Goal: Information Seeking & Learning: Check status

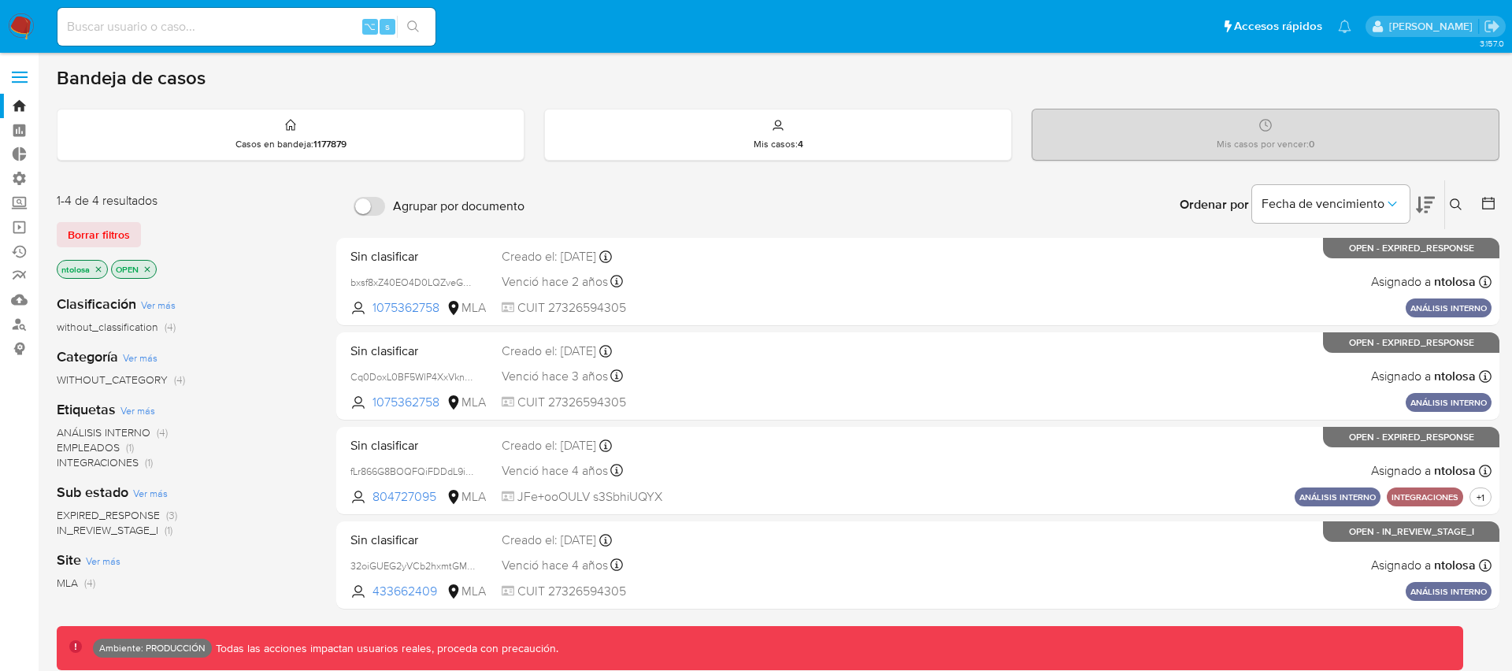
click at [188, 36] on input at bounding box center [246, 27] width 378 height 20
drag, startPoint x: 188, startPoint y: 36, endPoint x: 178, endPoint y: 31, distance: 11.3
click at [187, 35] on input at bounding box center [246, 27] width 378 height 20
paste input "2237674348"
type input "2237674348"
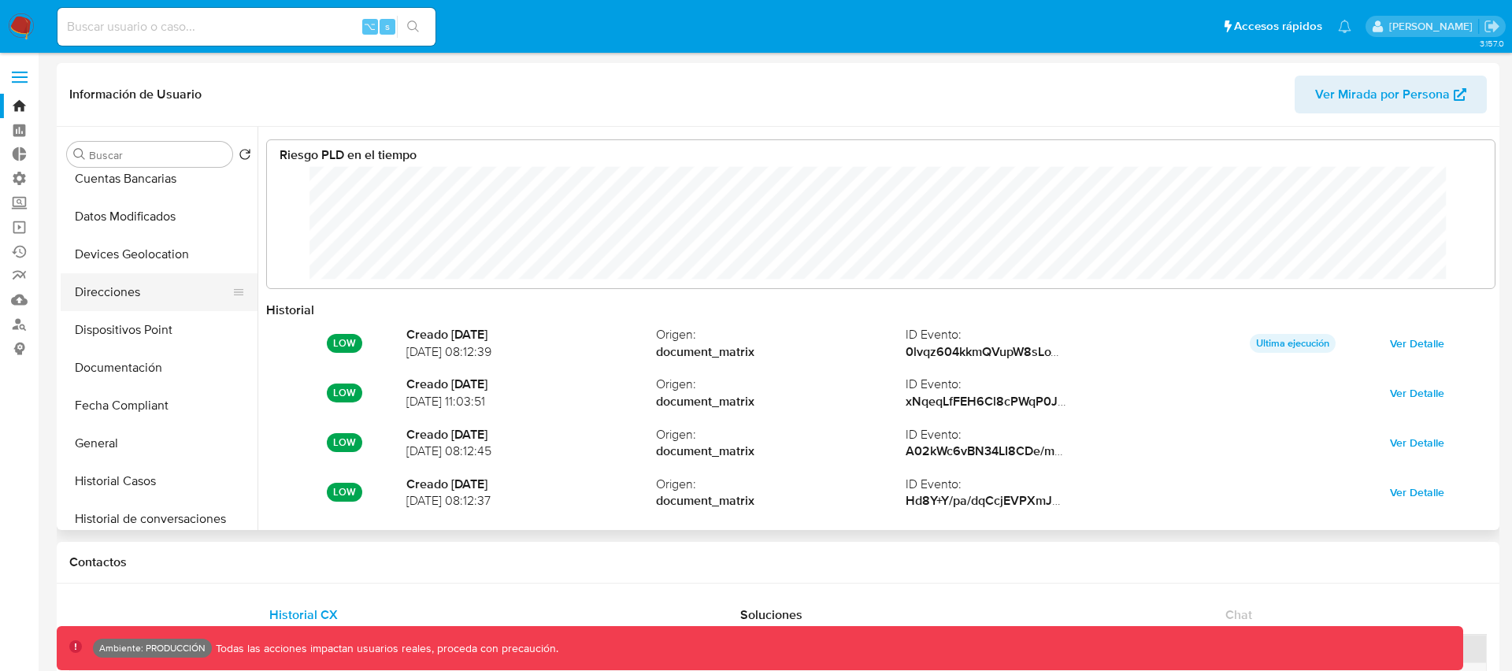
scroll to position [118, 1196]
select select "10"
click at [109, 370] on button "Documentación" at bounding box center [153, 368] width 184 height 38
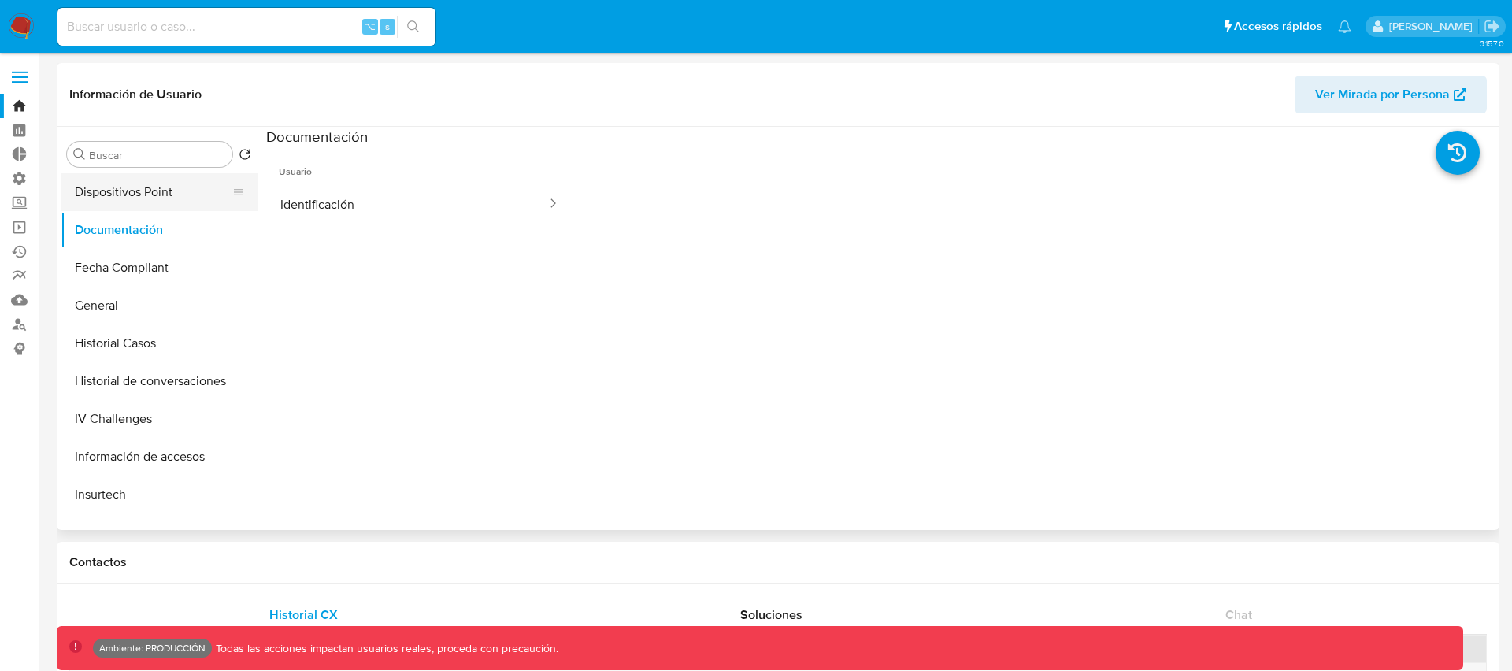
scroll to position [381, 0]
click at [427, 288] on ul "Usuario Identificación" at bounding box center [419, 373] width 307 height 454
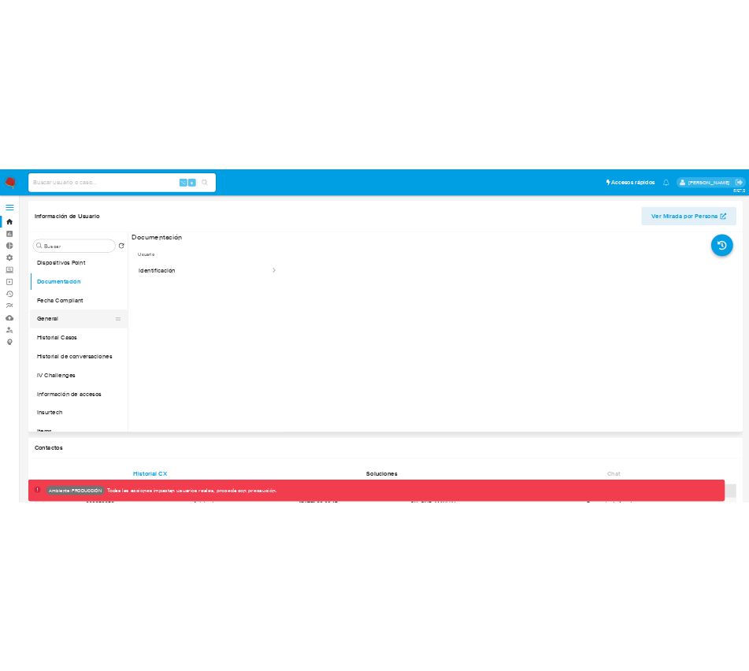
scroll to position [423, 0]
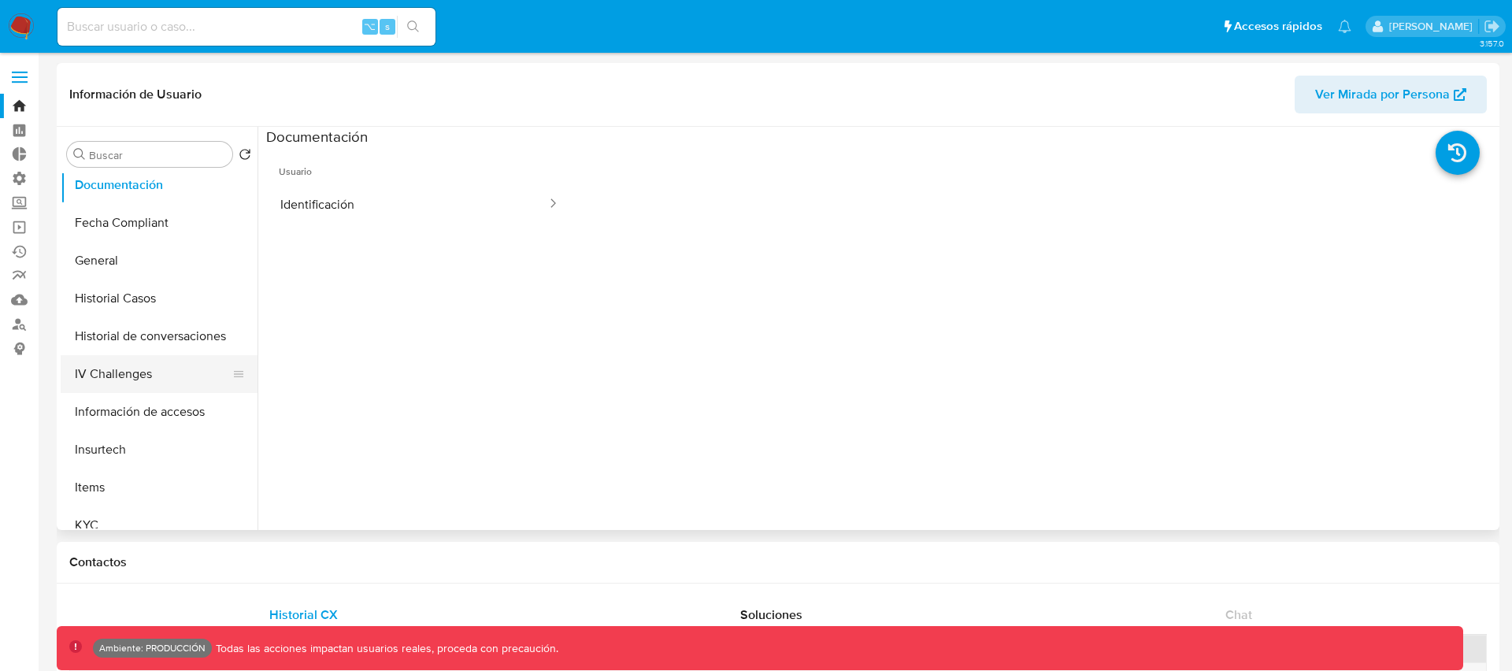
click at [127, 374] on button "IV Challenges" at bounding box center [153, 374] width 184 height 38
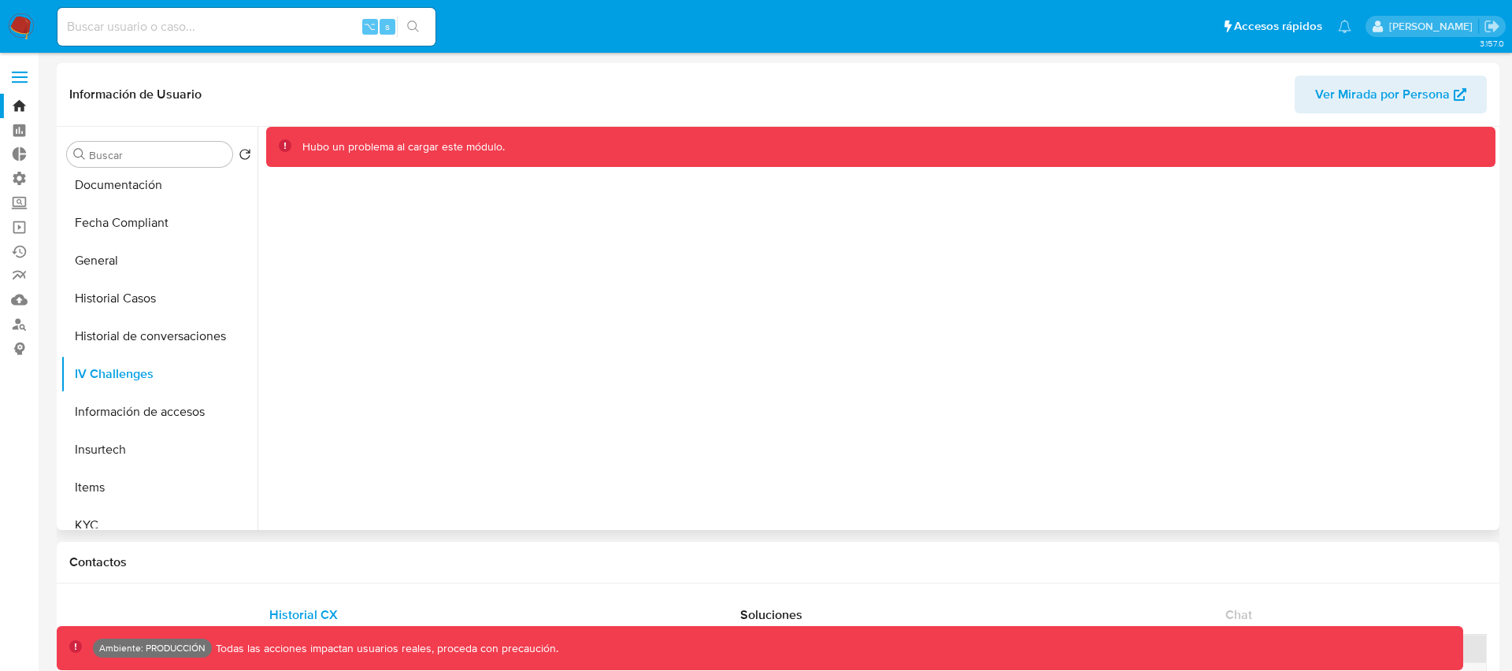
click at [502, 346] on div "Hubo un problema al cargar este módulo." at bounding box center [877, 328] width 1238 height 403
click at [446, 217] on div "Hubo un problema al cargar este módulo." at bounding box center [877, 328] width 1238 height 403
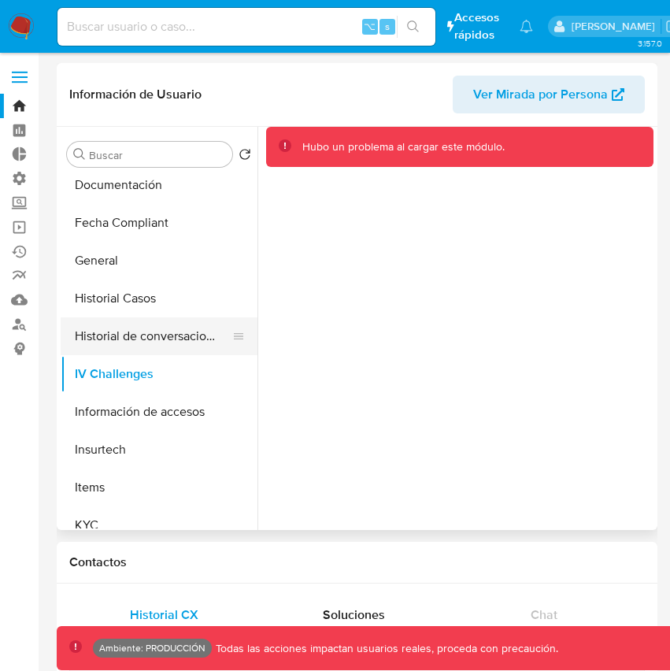
click at [100, 345] on button "Historial de conversaciones" at bounding box center [153, 336] width 184 height 38
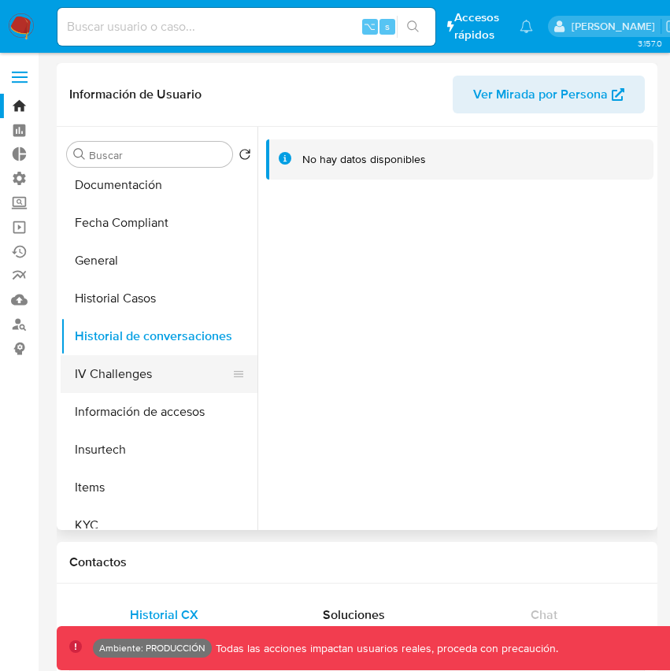
click at [98, 377] on button "IV Challenges" at bounding box center [153, 374] width 184 height 38
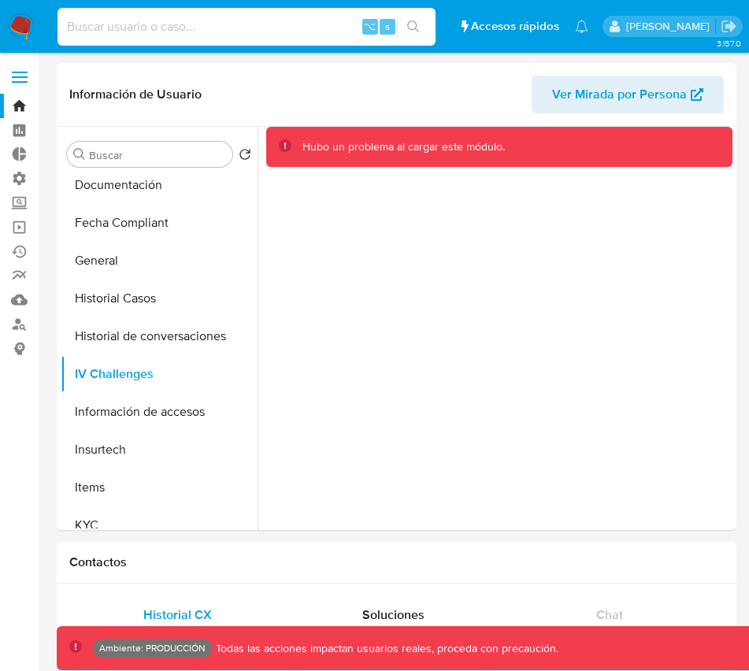
click at [213, 26] on input at bounding box center [246, 27] width 378 height 20
paste input "2094050008"
type input "2094050008"
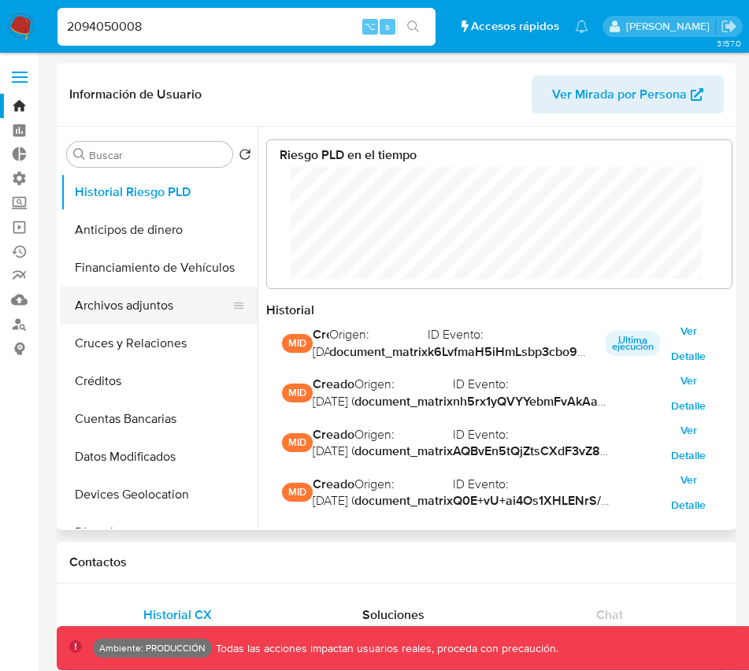
scroll to position [118, 433]
select select "10"
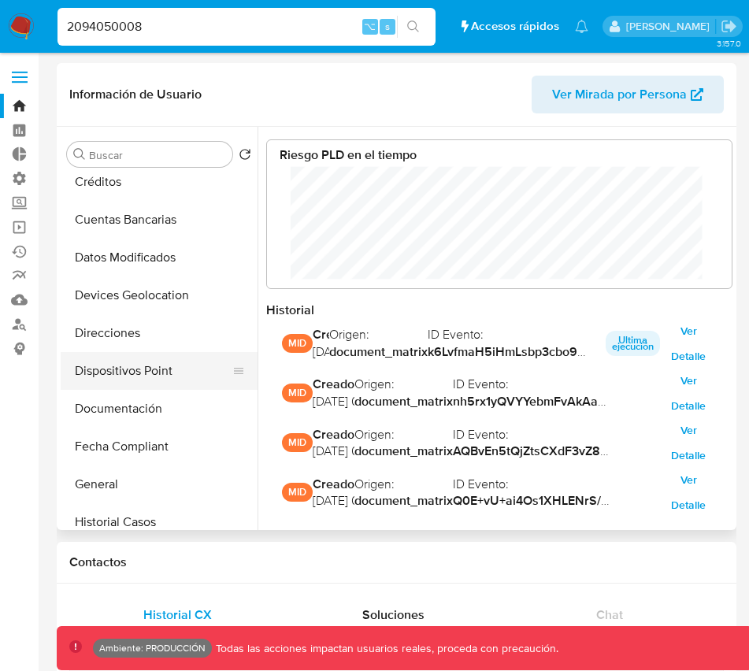
scroll to position [201, 0]
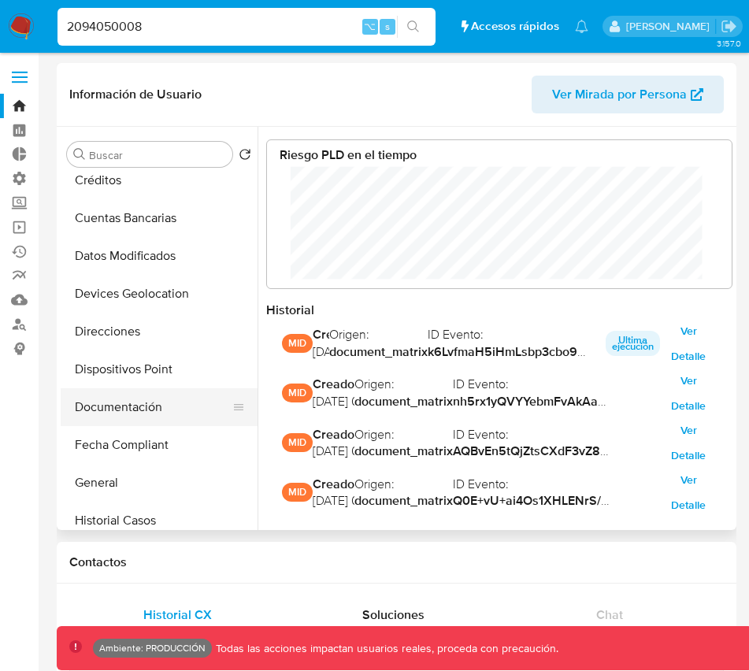
click at [114, 410] on button "Documentación" at bounding box center [153, 407] width 184 height 38
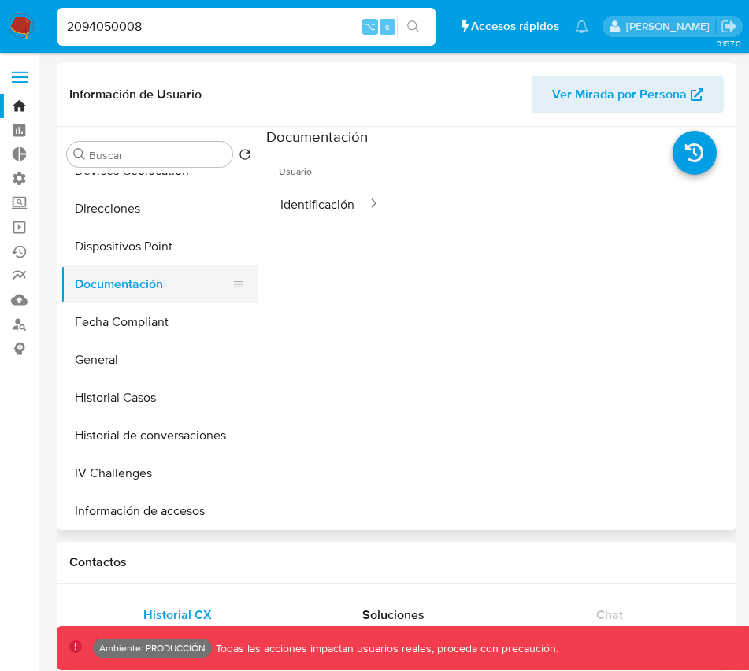
scroll to position [328, 0]
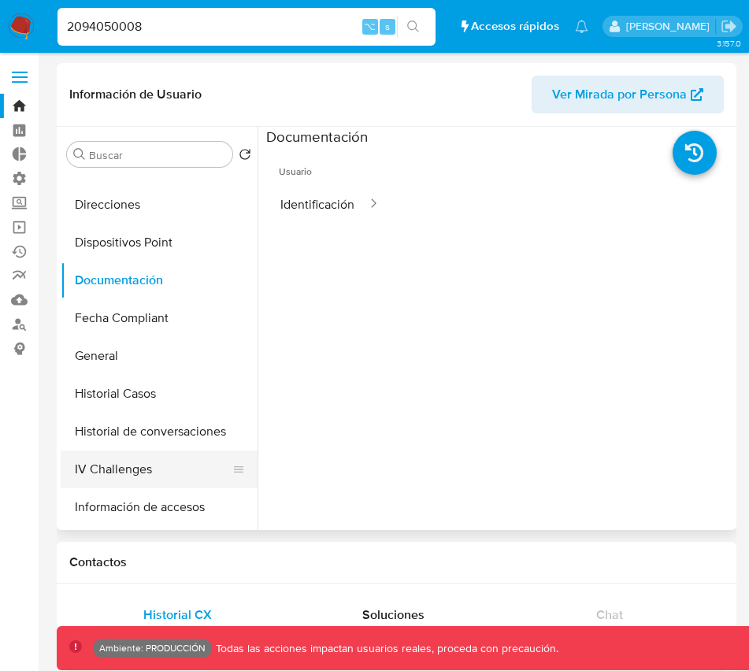
click at [112, 471] on button "IV Challenges" at bounding box center [153, 469] width 184 height 38
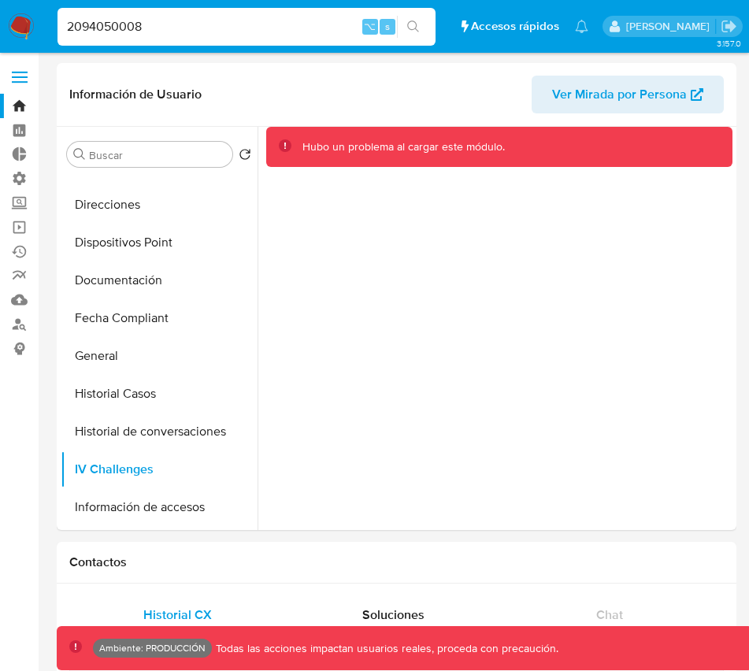
click at [114, 28] on input "2094050008" at bounding box center [246, 27] width 378 height 20
paste input "23767434"
type input "2237674348"
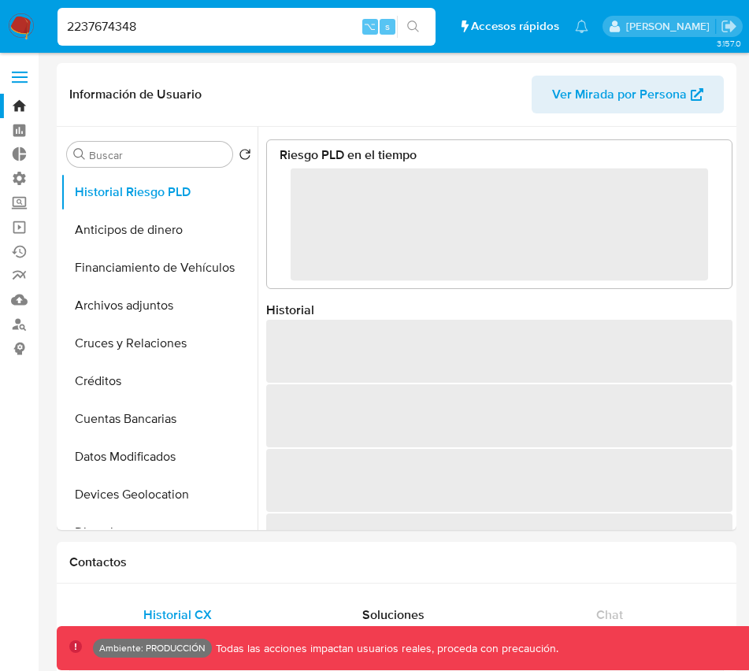
select select "10"
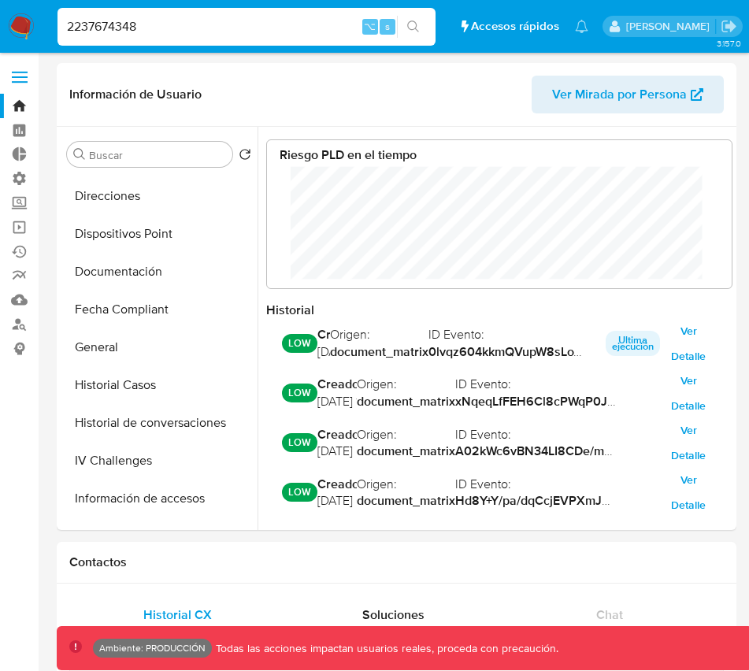
scroll to position [362, 0]
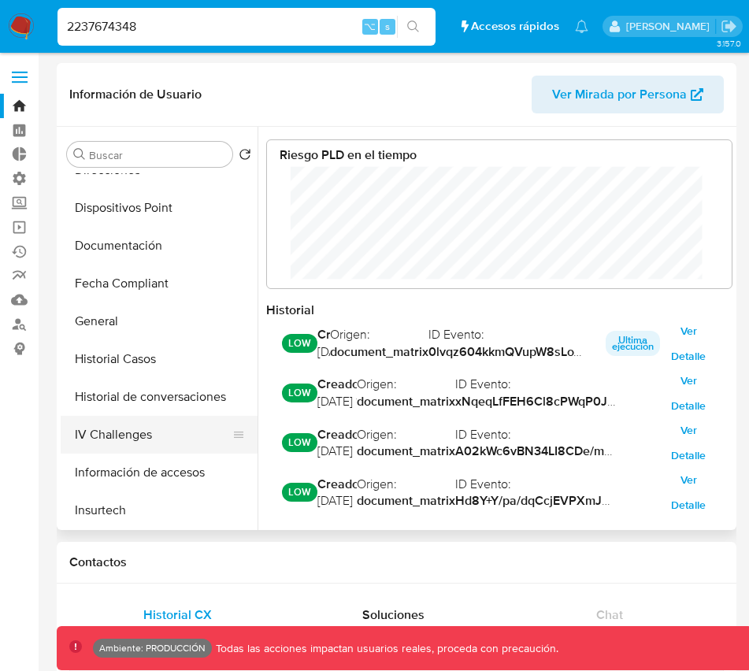
click at [121, 438] on button "IV Challenges" at bounding box center [153, 435] width 184 height 38
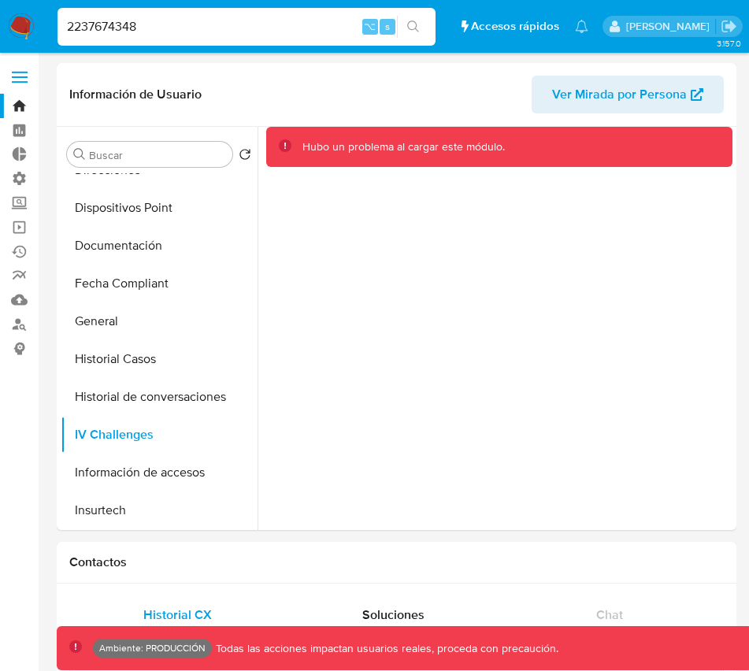
click at [106, 26] on input "2237674348" at bounding box center [246, 27] width 378 height 20
paste input "053286191"
type input "2053286191"
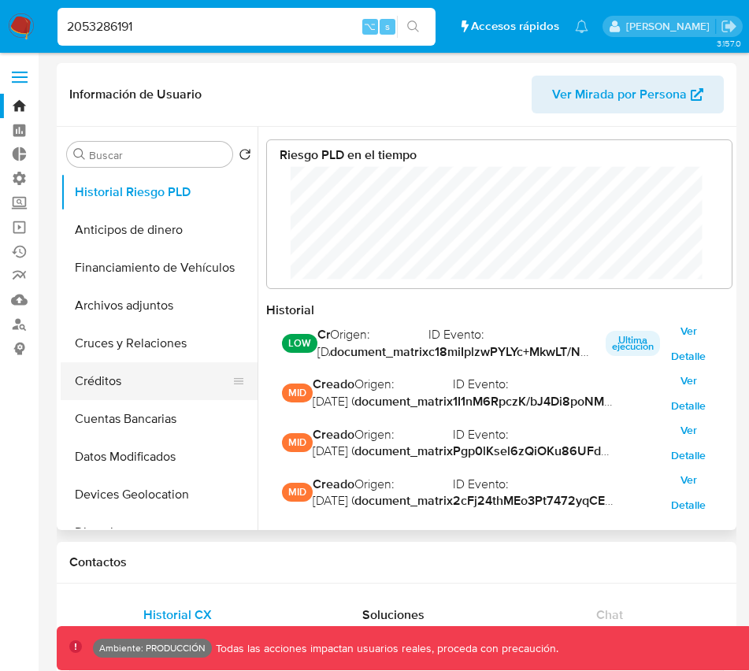
scroll to position [118, 433]
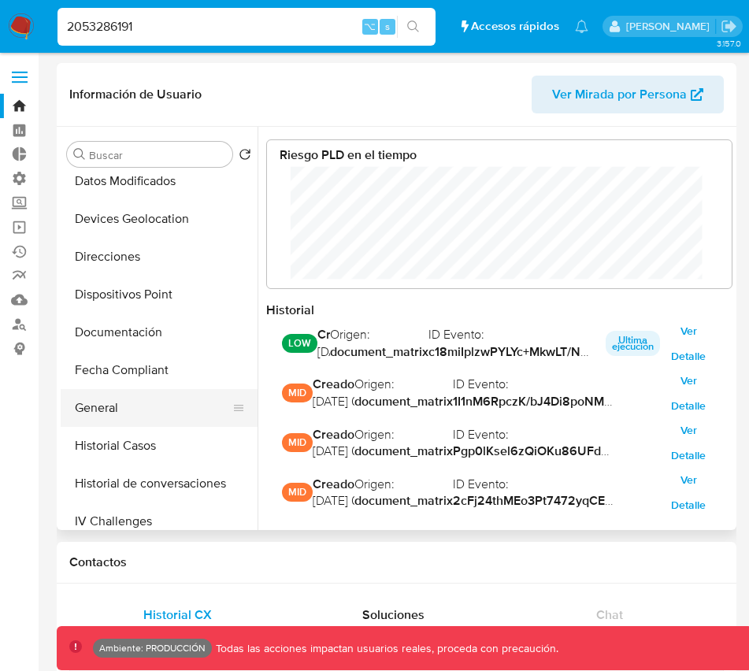
select select "10"
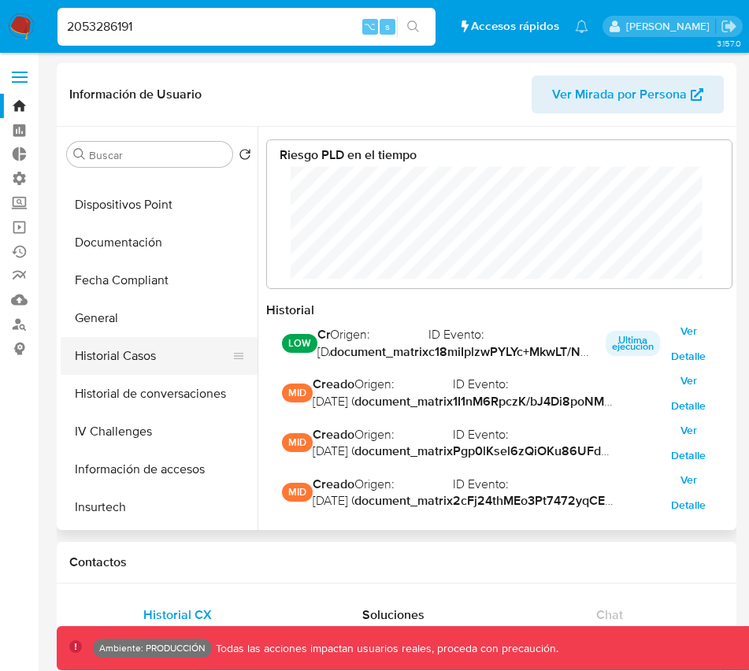
scroll to position [366, 0]
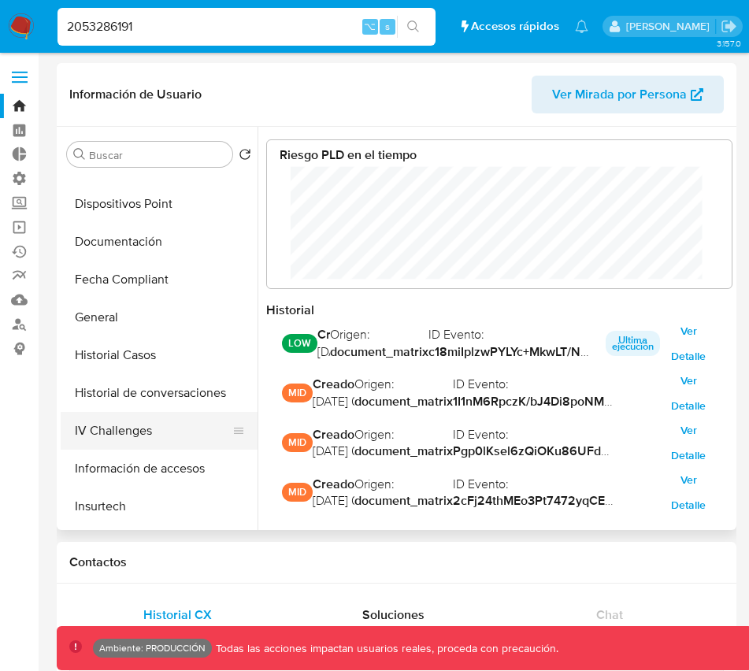
click at [107, 429] on button "IV Challenges" at bounding box center [153, 431] width 184 height 38
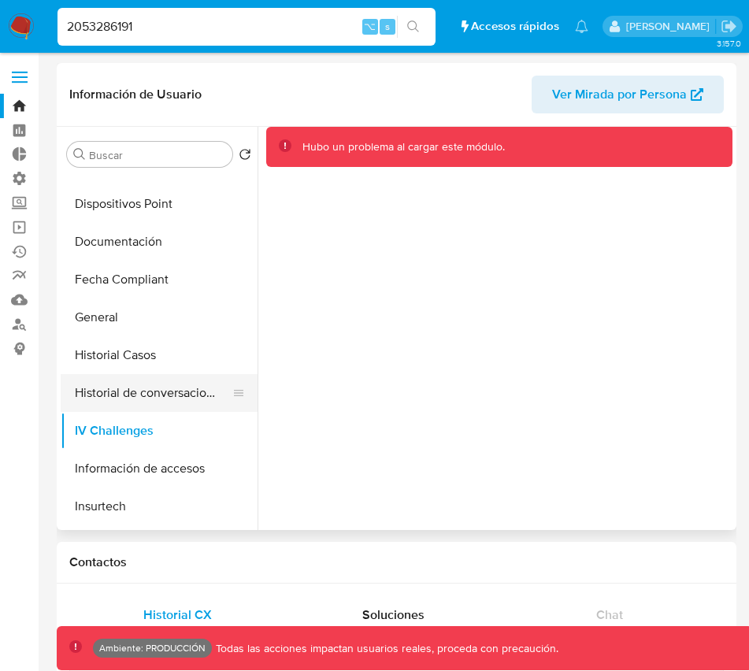
click at [112, 394] on button "Historial de conversaciones" at bounding box center [153, 393] width 184 height 38
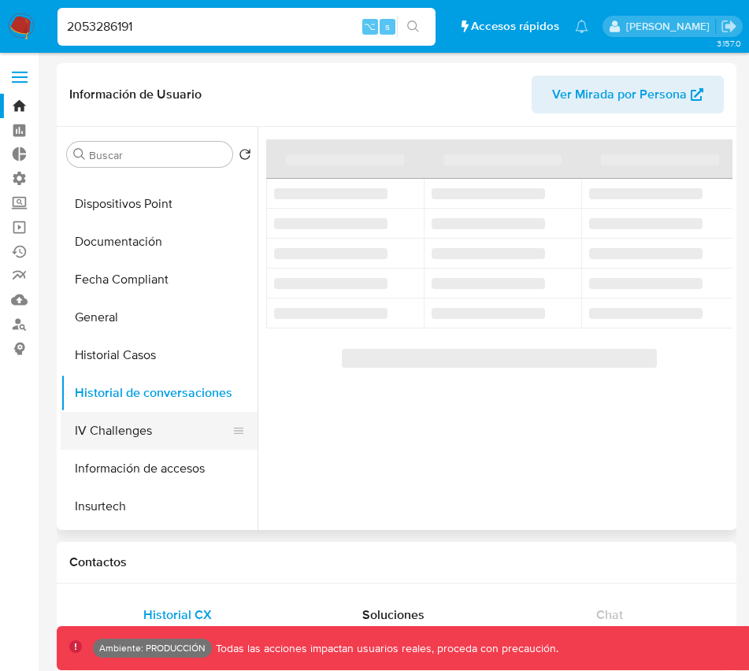
click at [114, 424] on button "IV Challenges" at bounding box center [153, 431] width 184 height 38
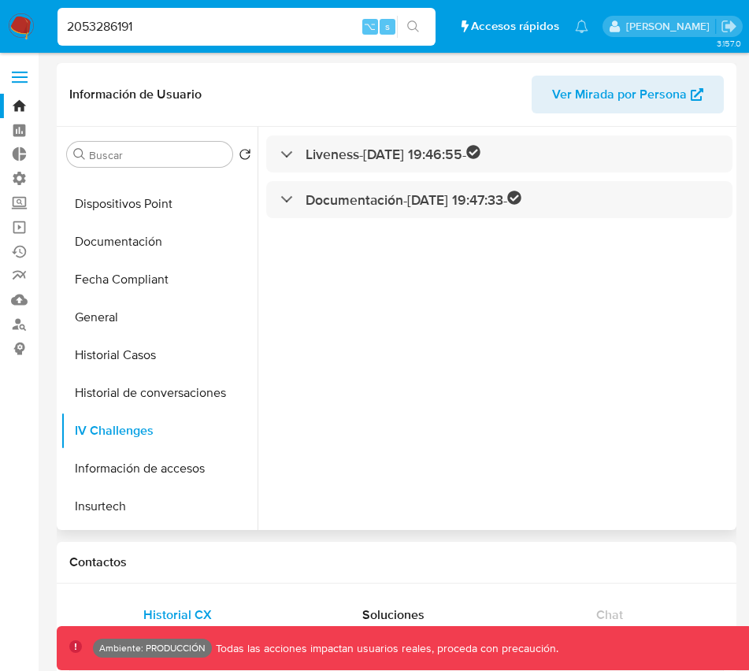
click at [395, 243] on div "Liveness - [DATE] 19:46:55 - Documentación - [DATE] 19:47:33 -" at bounding box center [495, 328] width 475 height 403
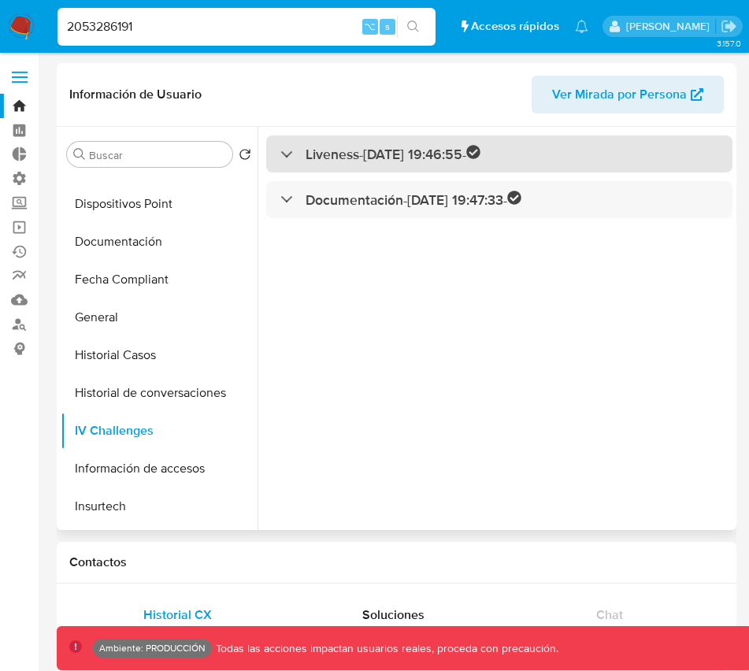
click at [288, 149] on div "Liveness - [DATE] 19:46:55 -" at bounding box center [380, 154] width 200 height 18
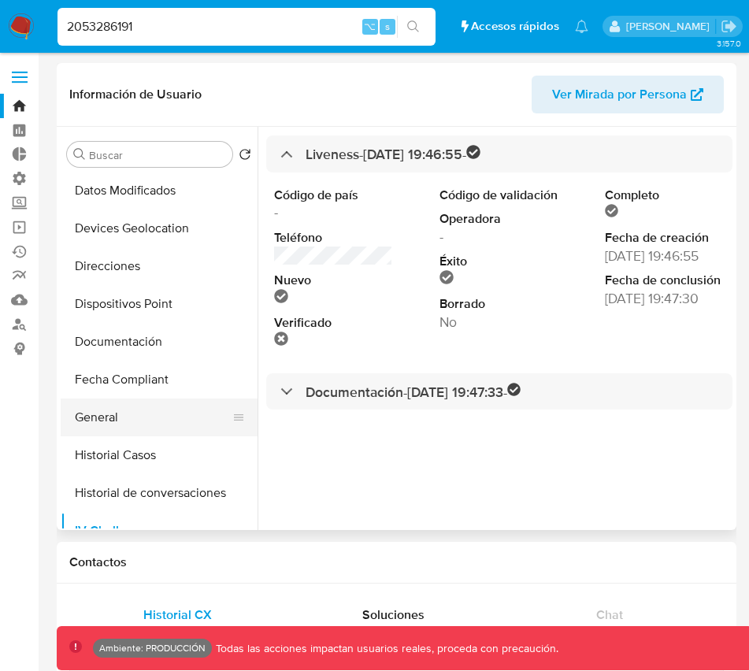
scroll to position [267, 0]
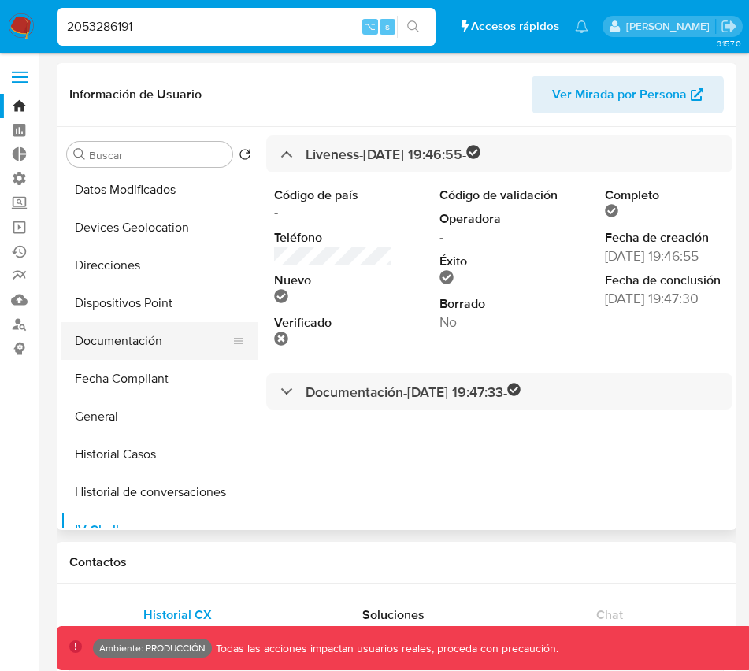
click at [134, 339] on button "Documentación" at bounding box center [153, 341] width 184 height 38
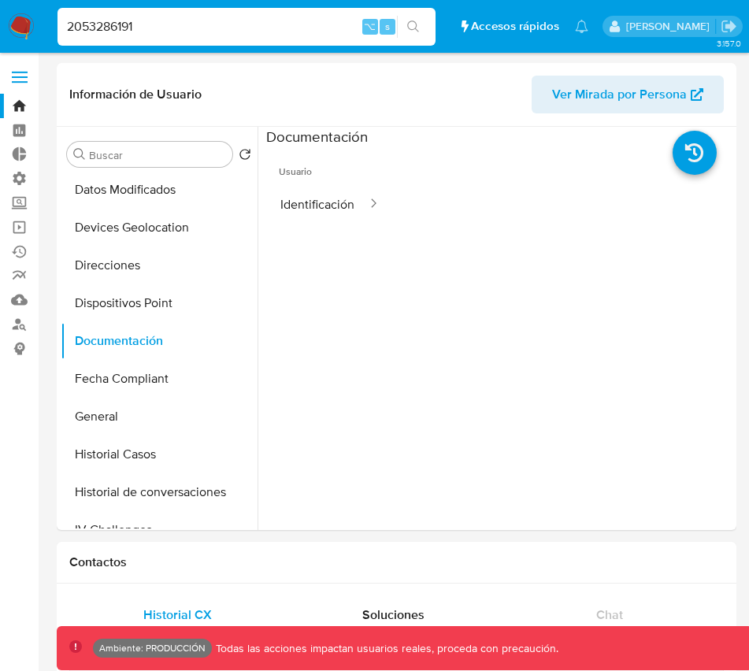
click at [116, 24] on input "2053286191" at bounding box center [246, 27] width 378 height 20
paste input "94050008"
type input "2094050008"
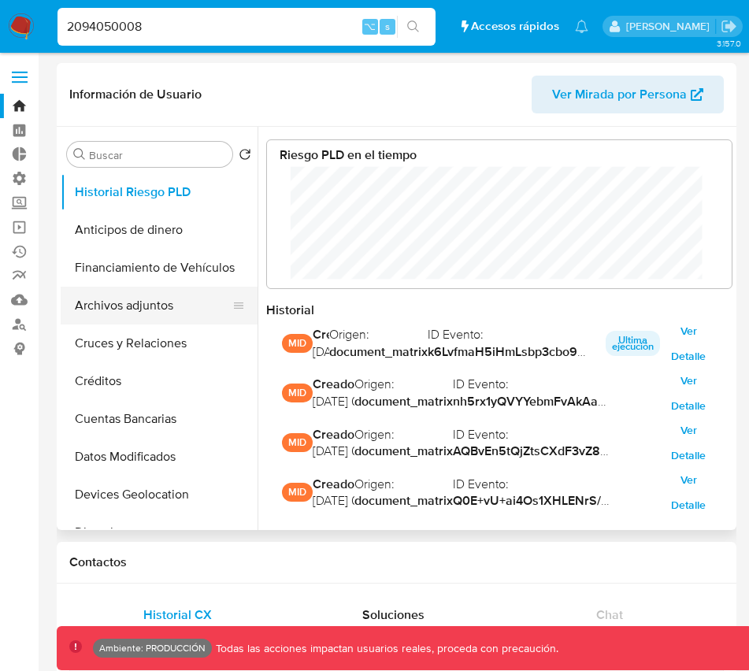
scroll to position [118, 433]
select select "10"
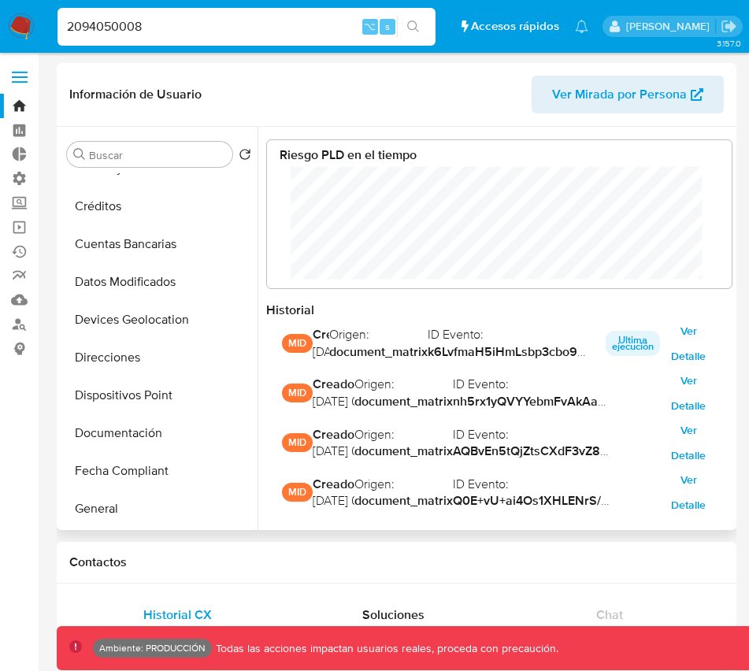
scroll to position [176, 0]
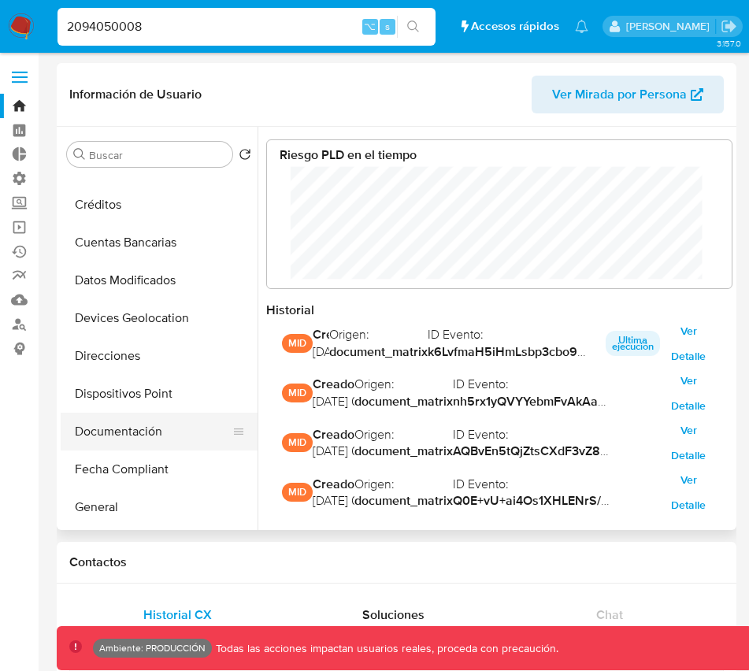
click at [111, 435] on button "Documentación" at bounding box center [153, 432] width 184 height 38
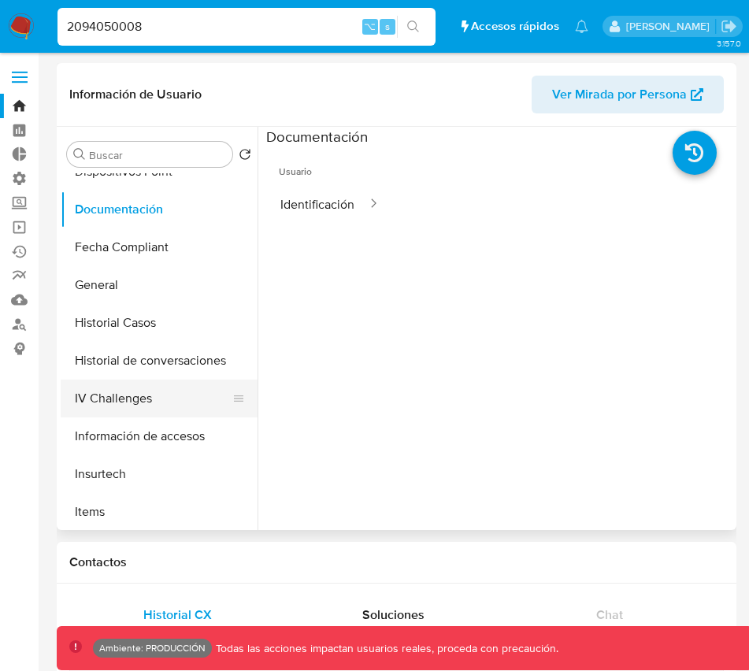
scroll to position [401, 0]
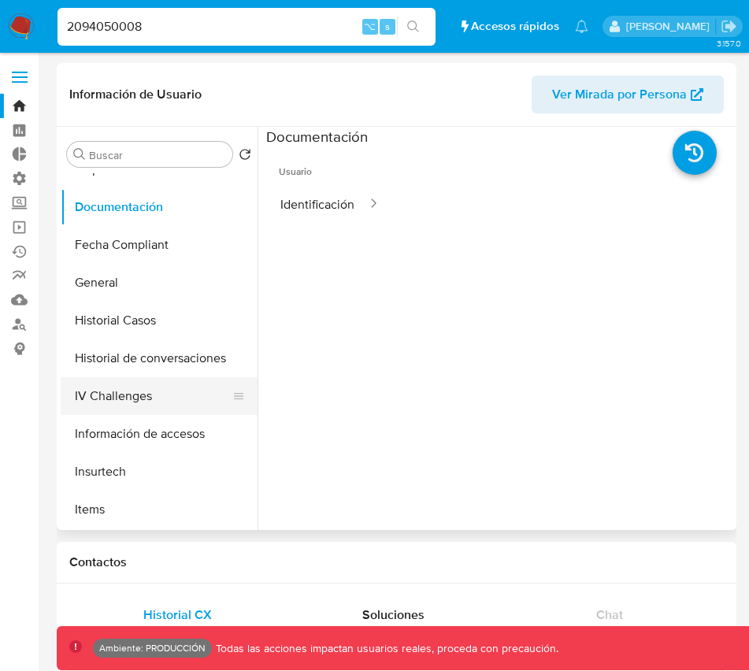
click at [120, 398] on button "IV Challenges" at bounding box center [153, 396] width 184 height 38
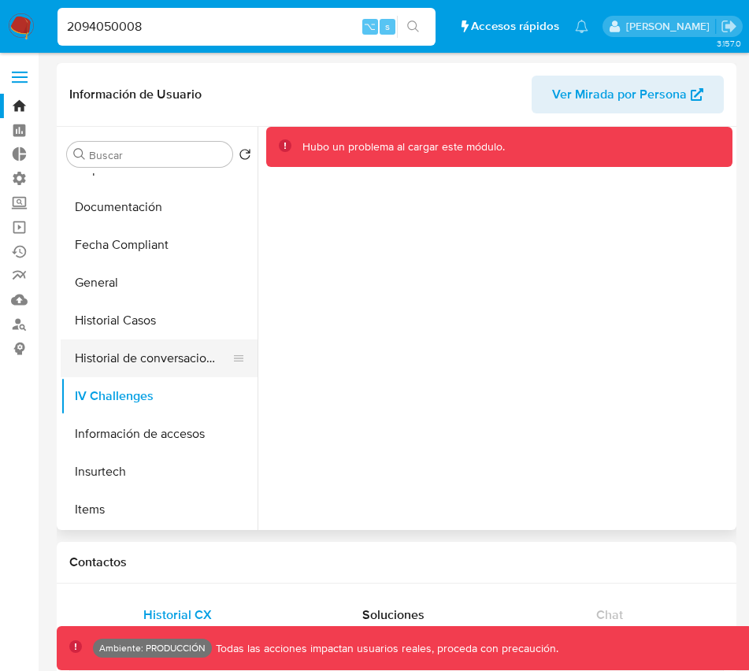
click at [99, 352] on button "Historial de conversaciones" at bounding box center [153, 358] width 184 height 38
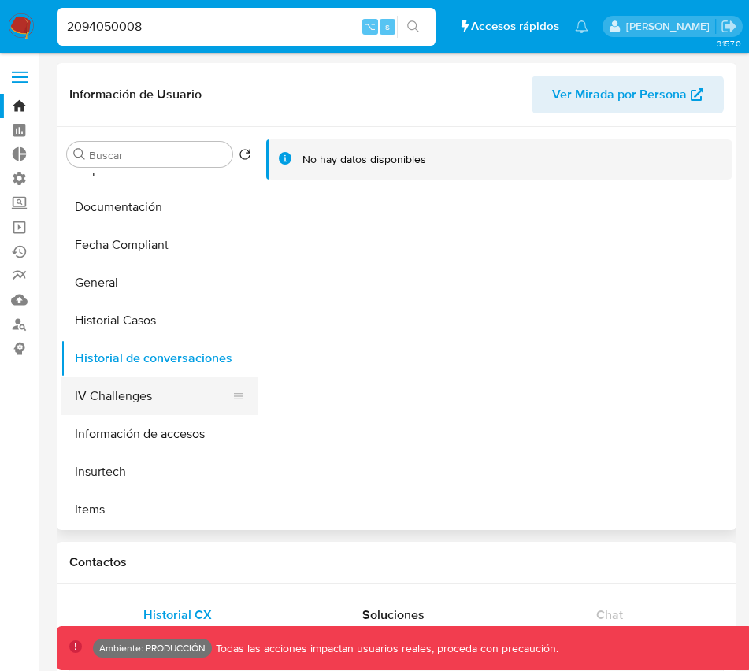
click at [106, 396] on button "IV Challenges" at bounding box center [153, 396] width 184 height 38
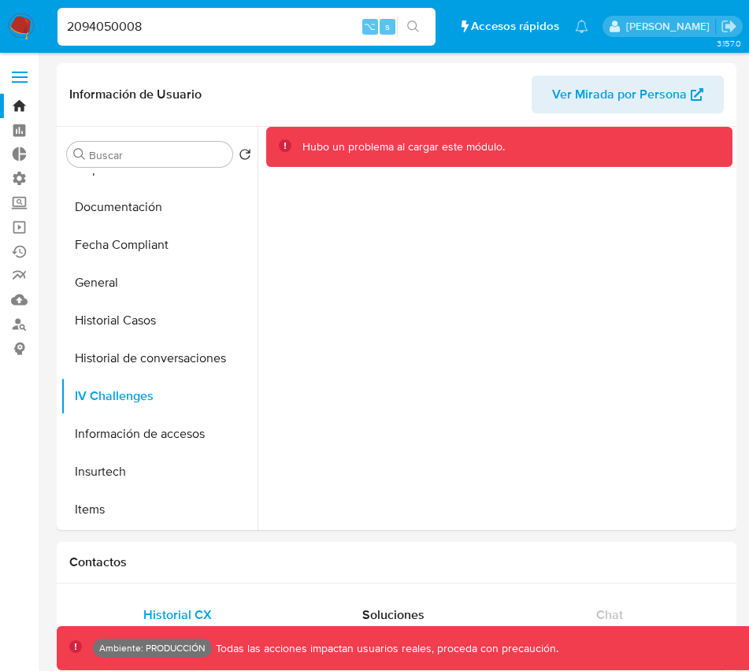
click at [104, 28] on input "2094050008" at bounding box center [246, 27] width 378 height 20
paste input "53286191"
type input "2053286191"
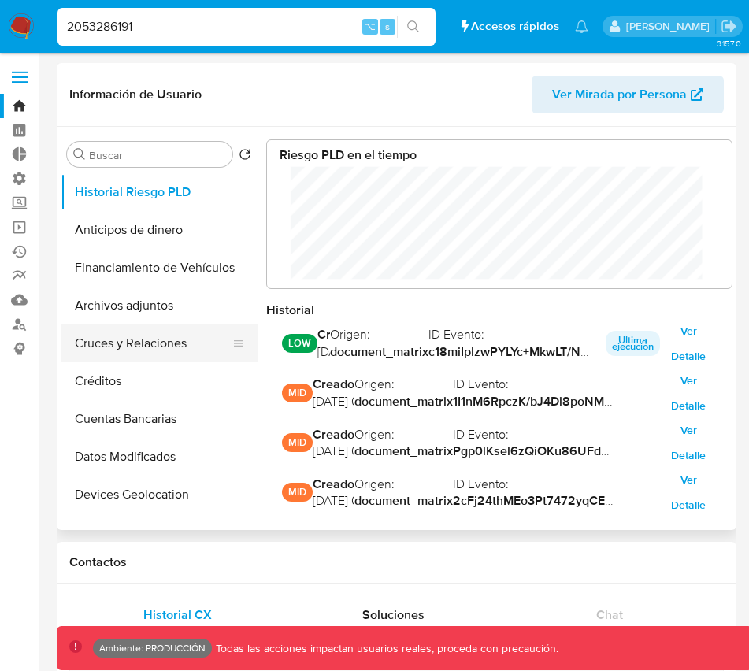
scroll to position [118, 433]
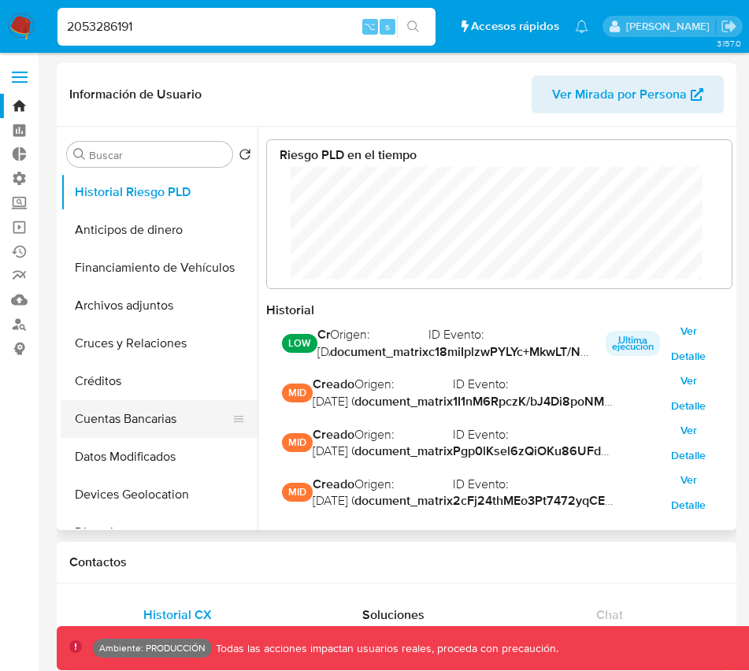
select select "10"
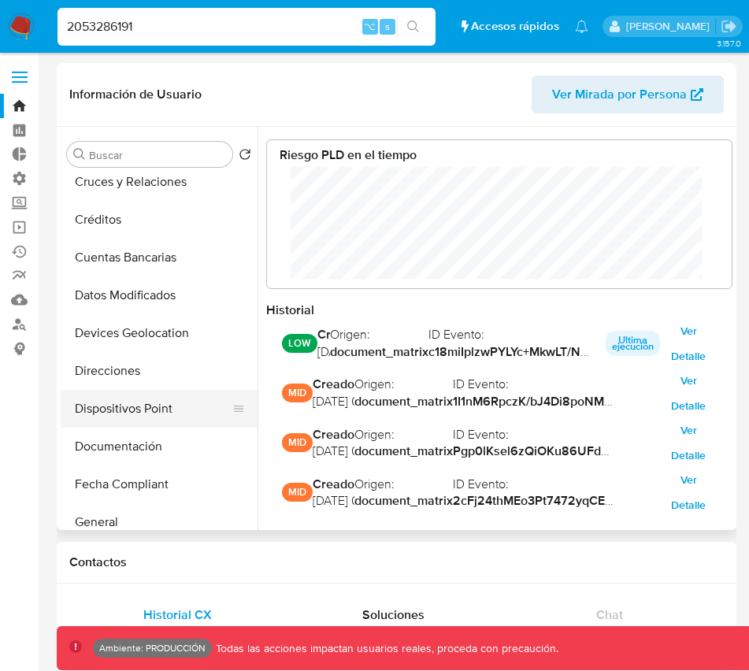
scroll to position [166, 0]
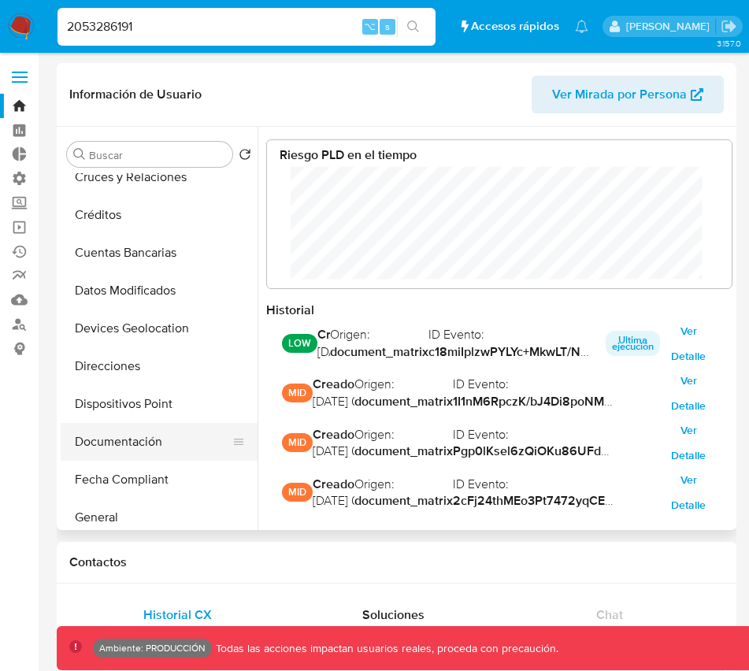
click at [100, 448] on button "Documentación" at bounding box center [153, 442] width 184 height 38
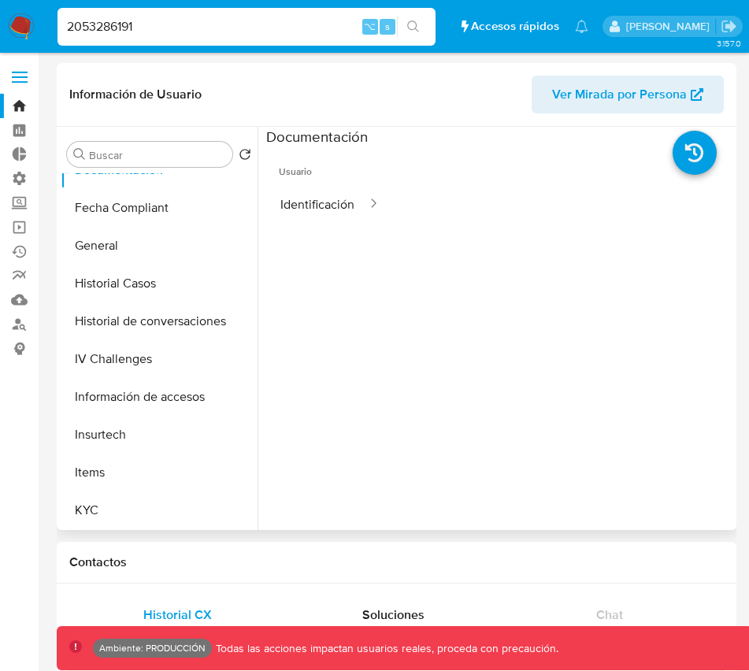
scroll to position [471, 0]
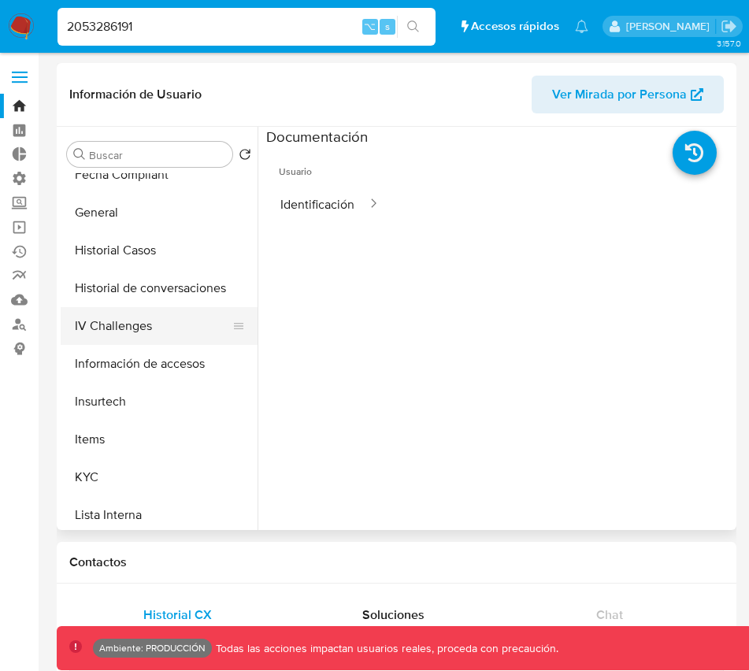
click at [108, 326] on button "IV Challenges" at bounding box center [153, 326] width 184 height 38
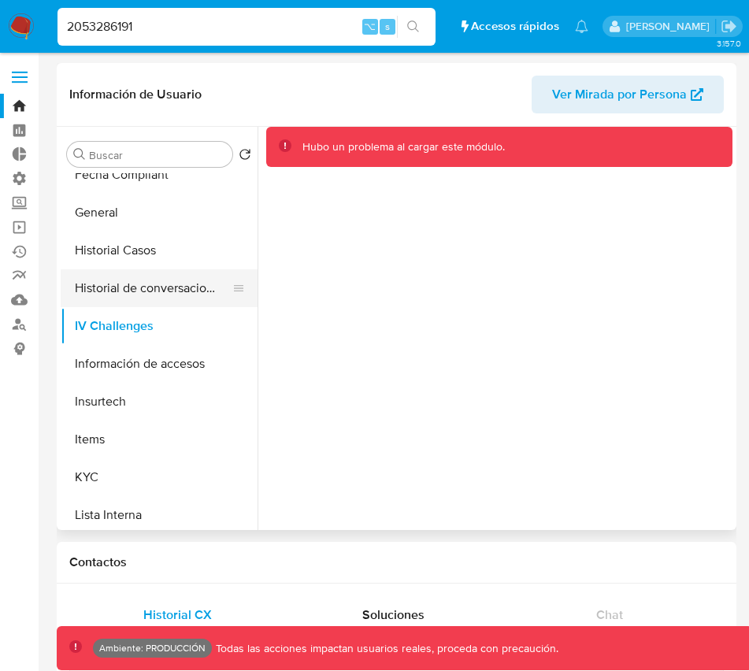
click at [143, 294] on button "Historial de conversaciones" at bounding box center [153, 288] width 184 height 38
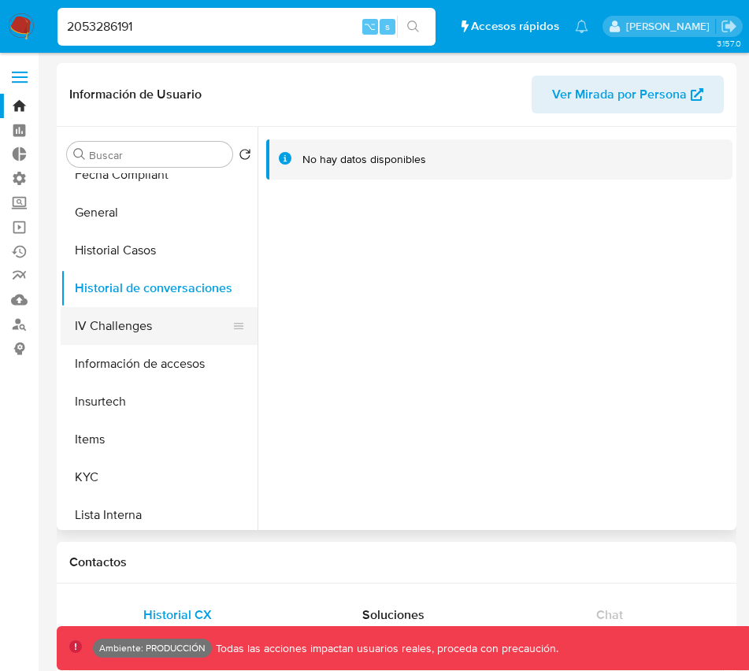
click at [121, 329] on button "IV Challenges" at bounding box center [153, 326] width 184 height 38
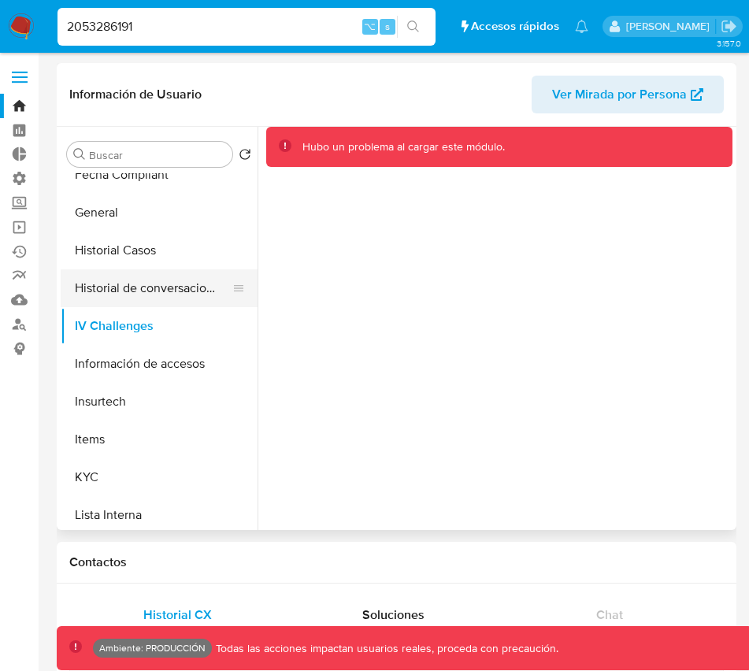
click at [119, 280] on button "Historial de conversaciones" at bounding box center [153, 288] width 184 height 38
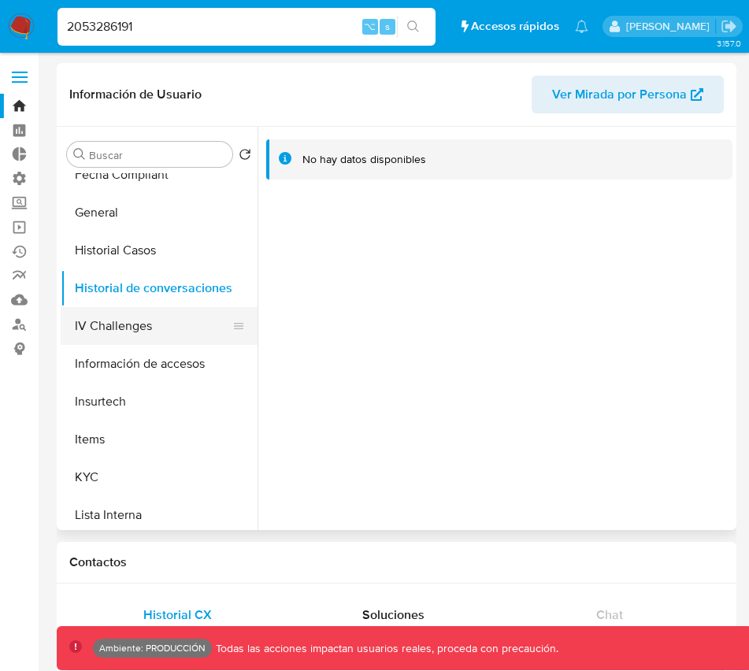
click at [118, 335] on button "IV Challenges" at bounding box center [153, 326] width 184 height 38
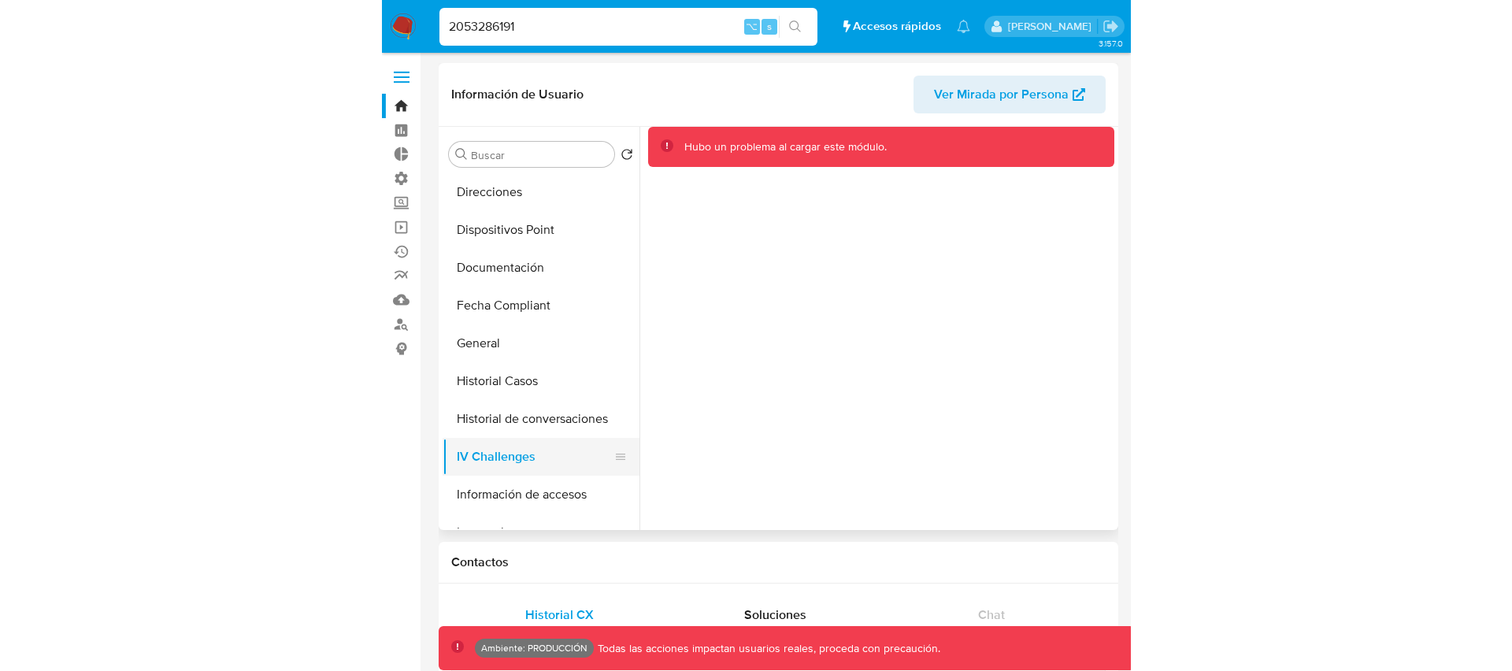
scroll to position [348, 0]
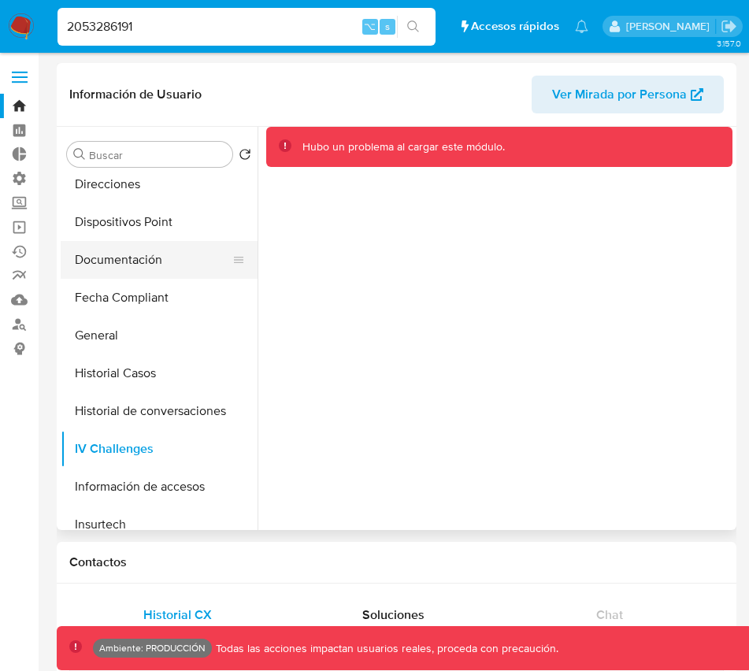
click at [117, 258] on button "Documentación" at bounding box center [153, 260] width 184 height 38
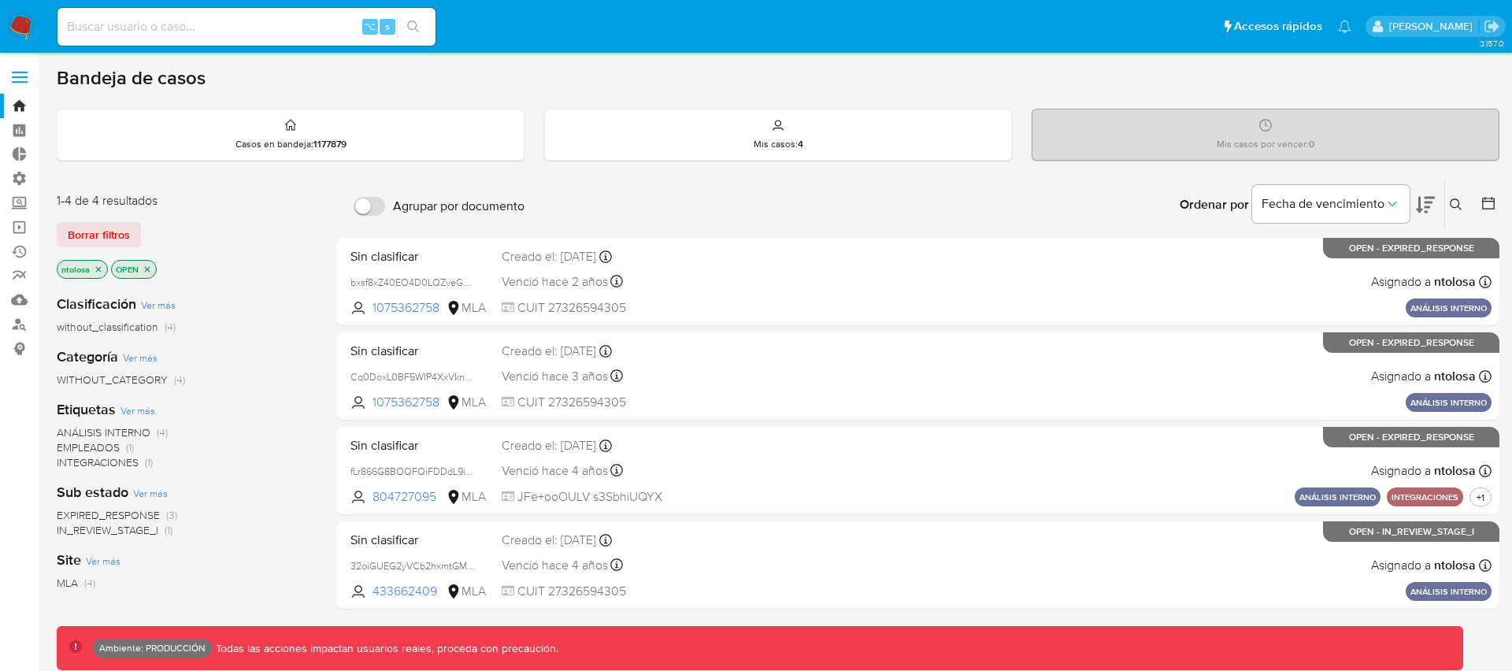
click at [188, 31] on input at bounding box center [246, 27] width 378 height 20
click at [91, 240] on span "Borrar filtros" at bounding box center [99, 235] width 62 height 22
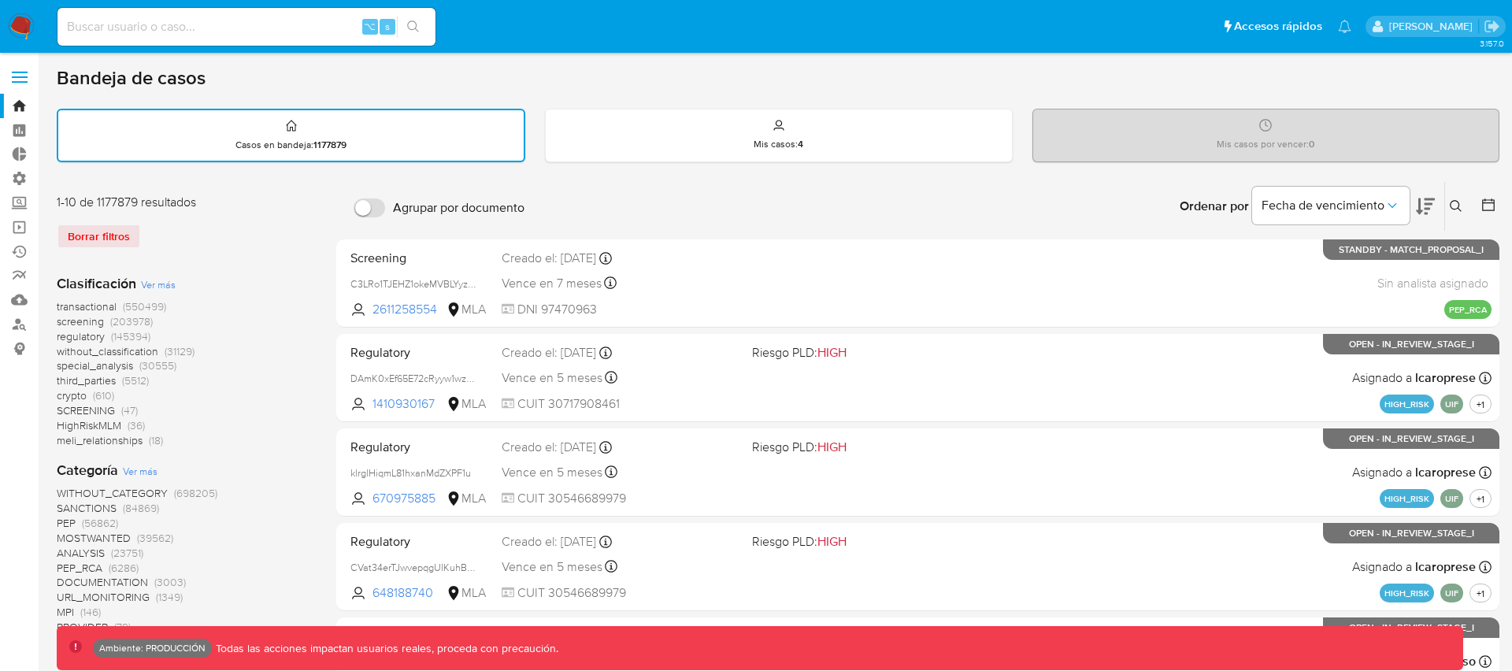
click at [94, 300] on span "transactional" at bounding box center [87, 306] width 60 height 16
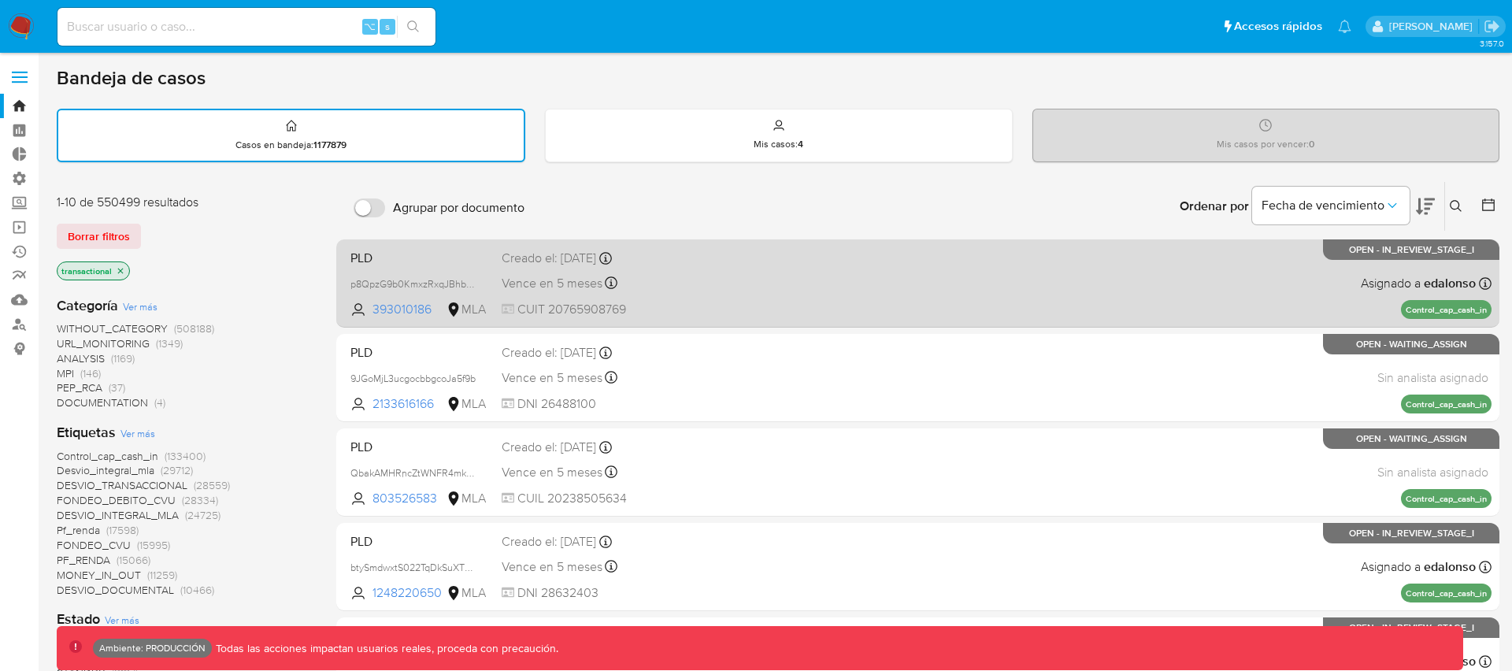
click at [715, 307] on span "CUIT 20765908769" at bounding box center [621, 309] width 238 height 17
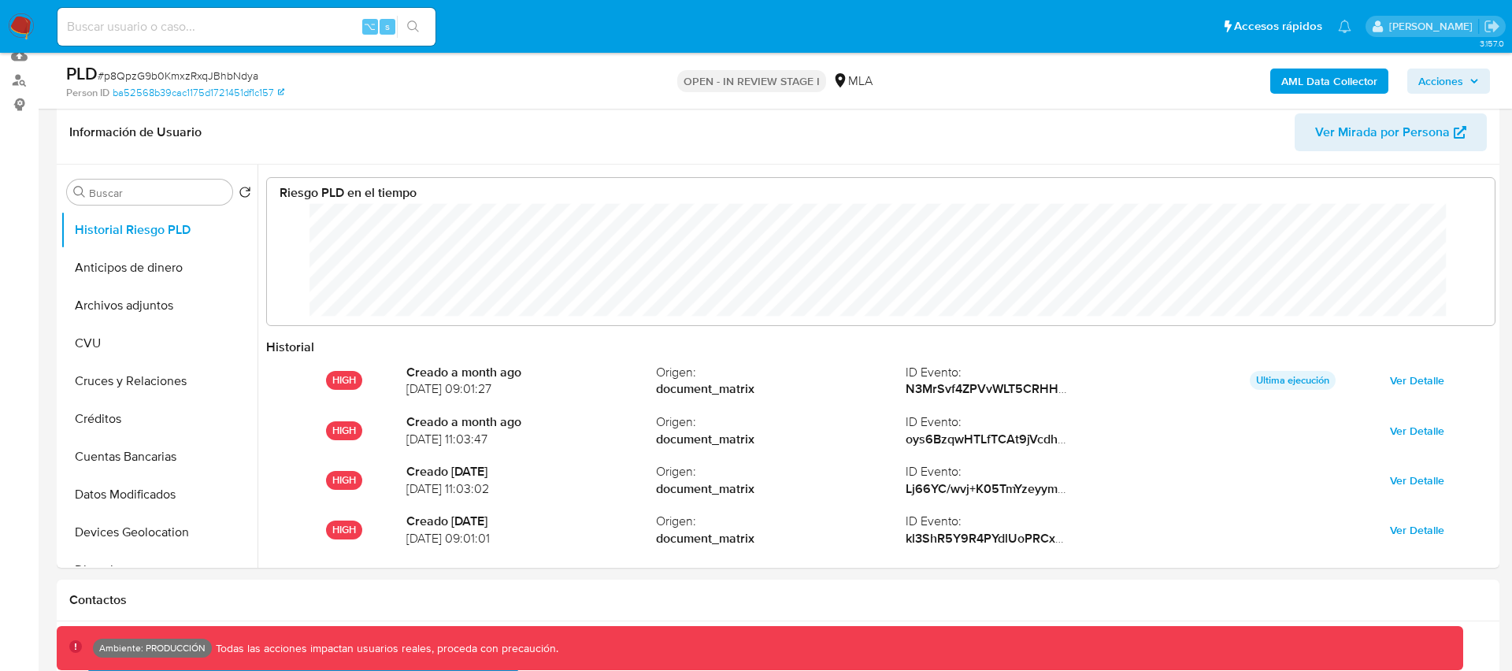
scroll to position [118, 1196]
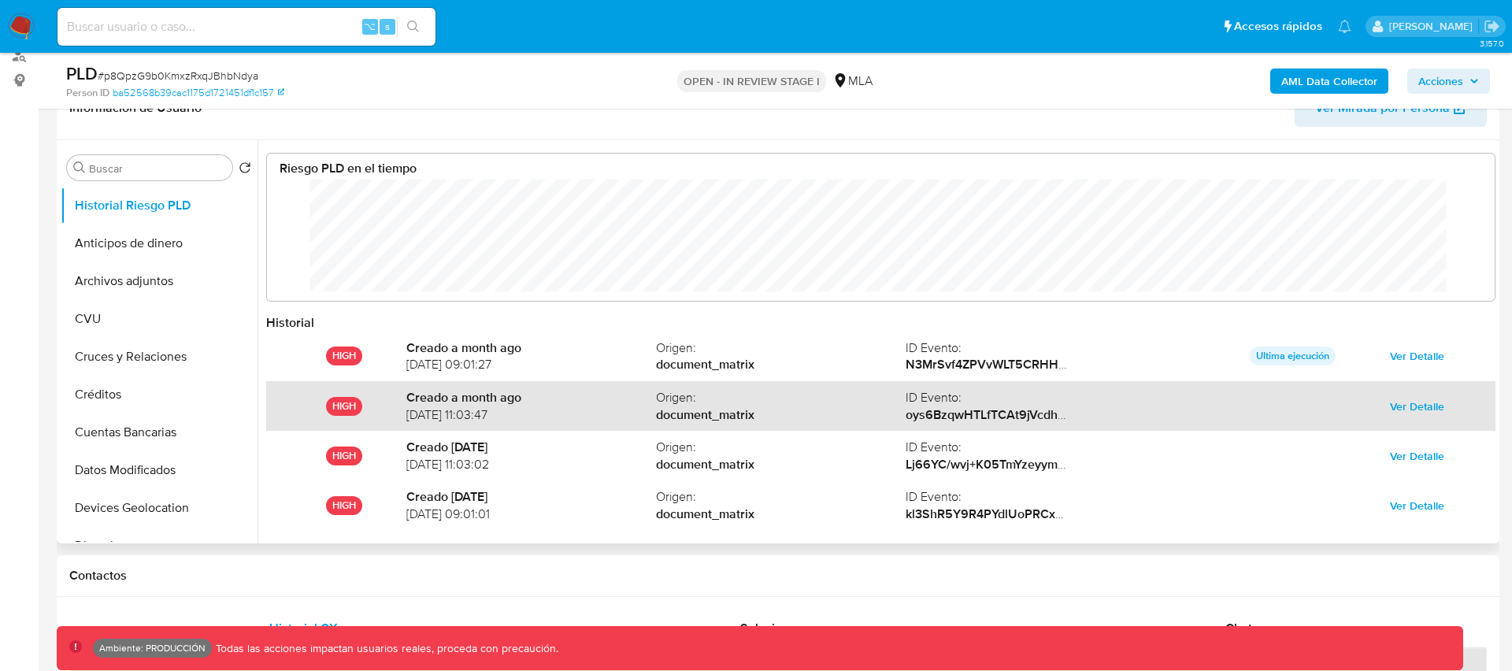
select select "10"
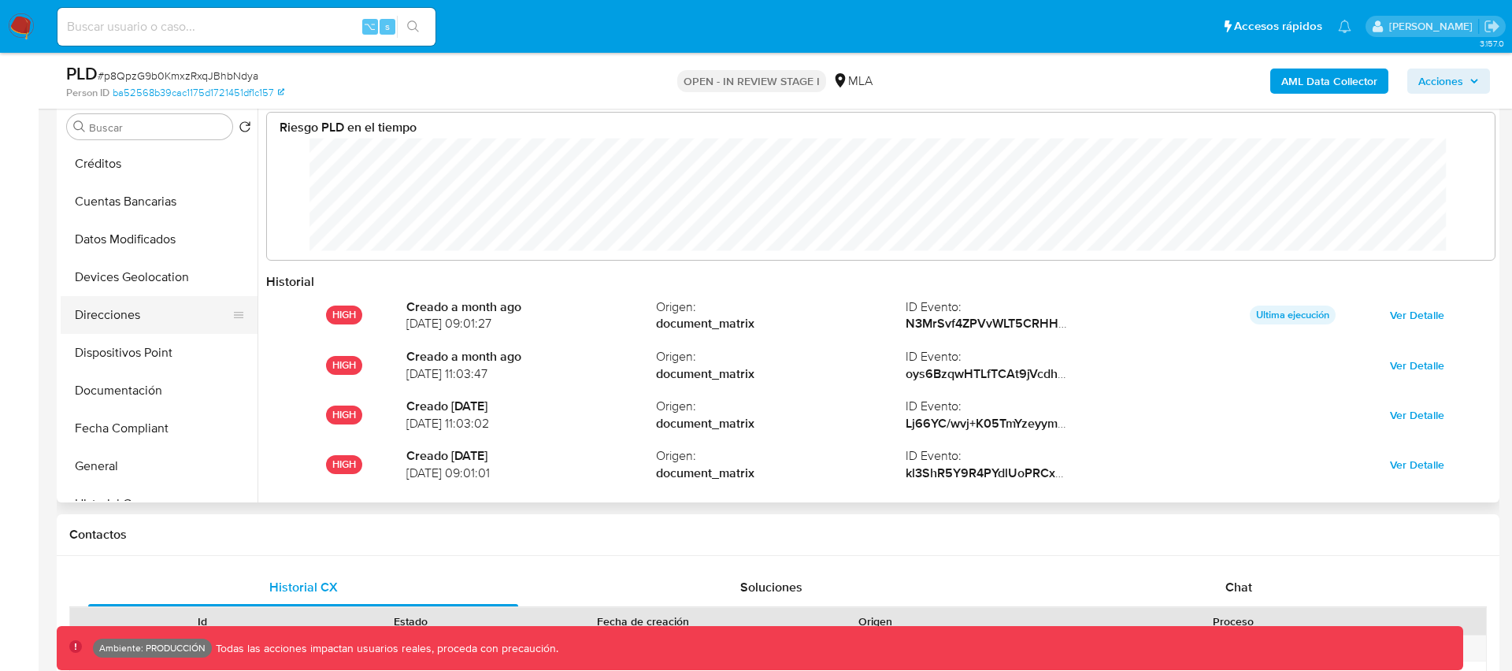
scroll to position [219, 0]
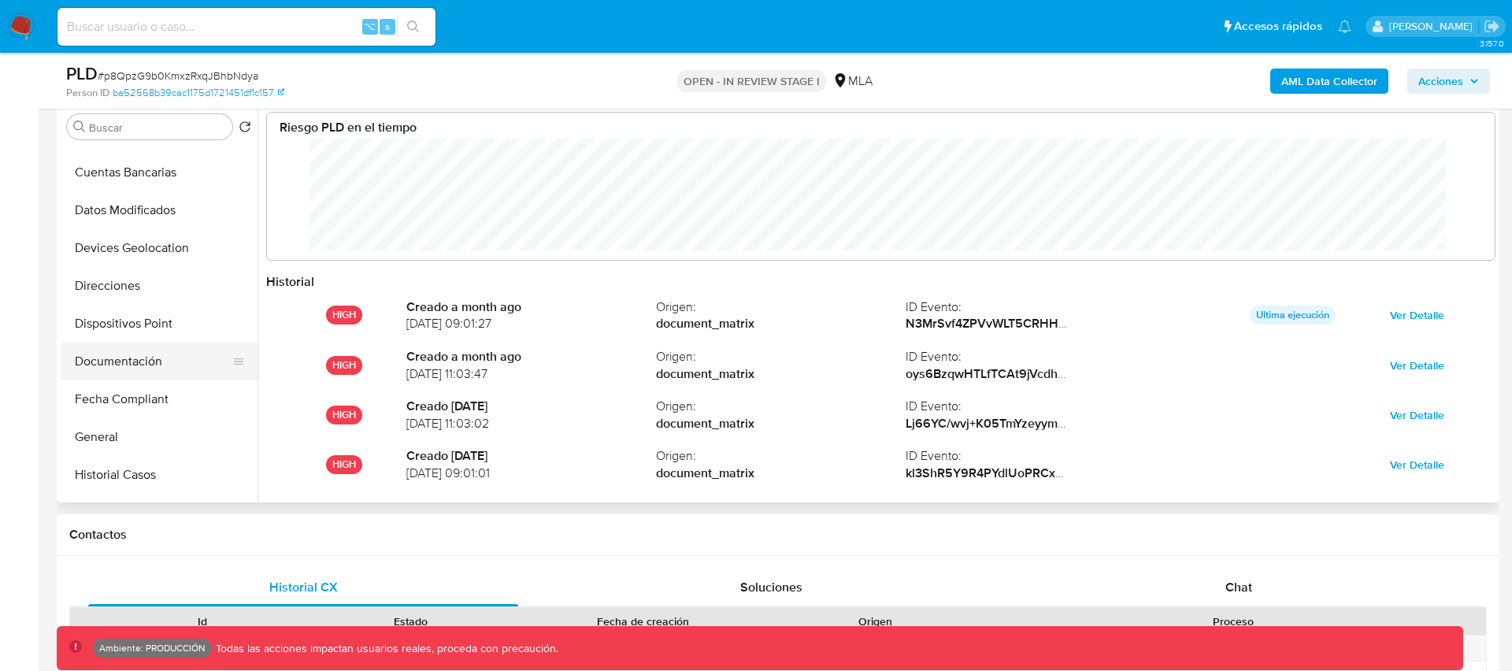
click at [109, 361] on button "Documentación" at bounding box center [153, 362] width 184 height 38
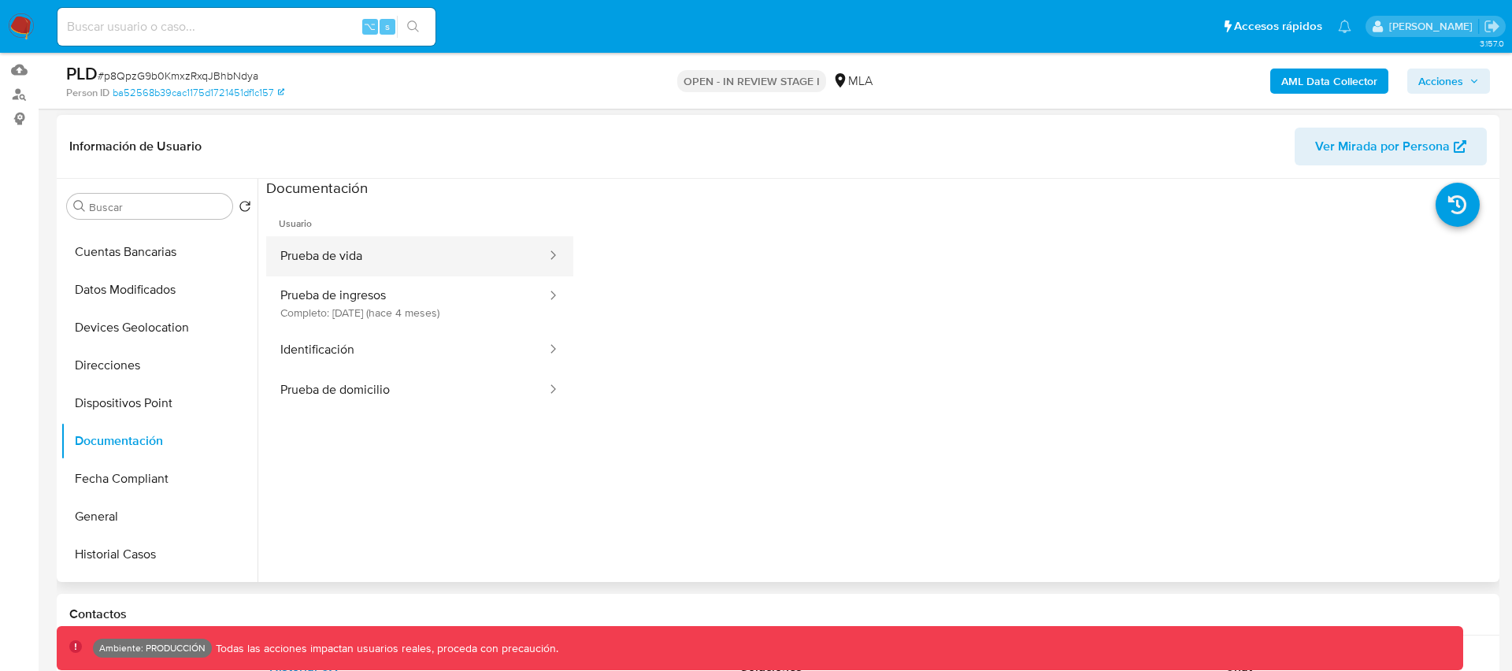
scroll to position [226, 0]
click at [368, 254] on button "Prueba de vida" at bounding box center [407, 260] width 282 height 40
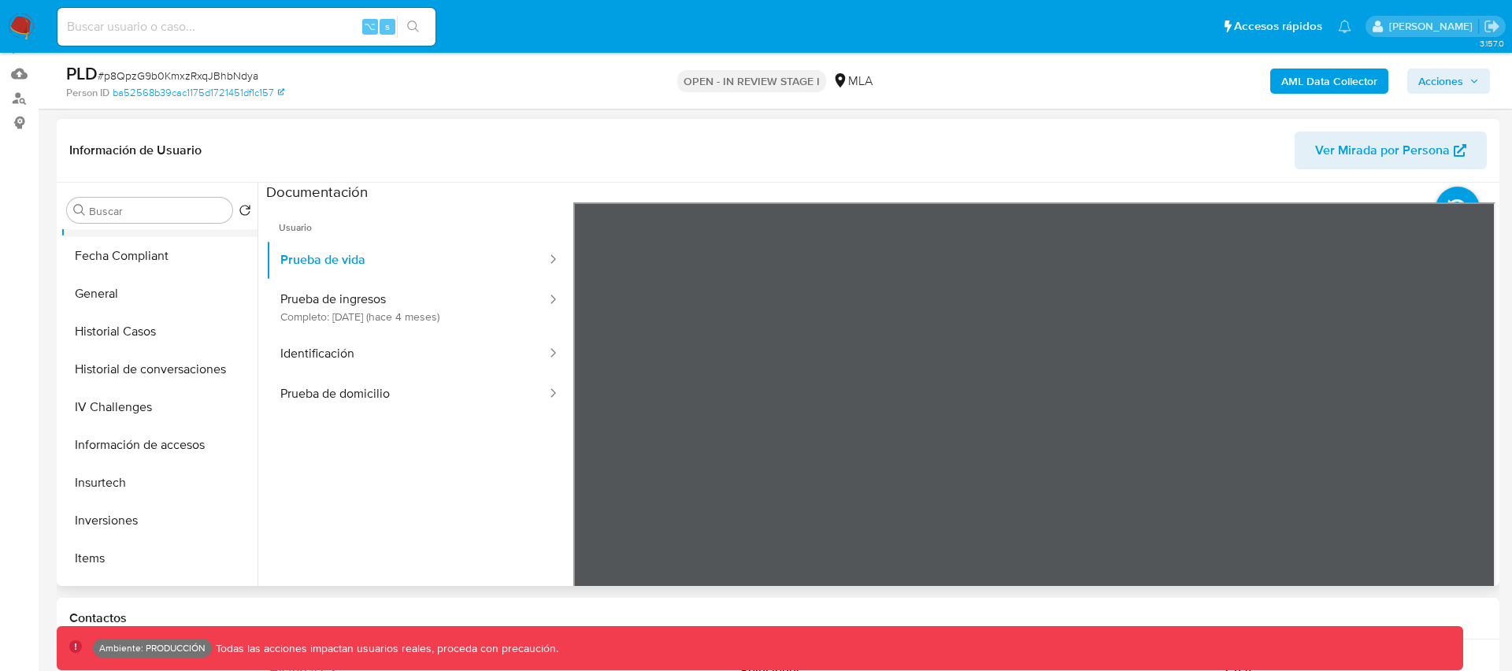
scroll to position [447, 0]
click at [91, 407] on button "IV Challenges" at bounding box center [153, 406] width 184 height 38
